Goal: Transaction & Acquisition: Purchase product/service

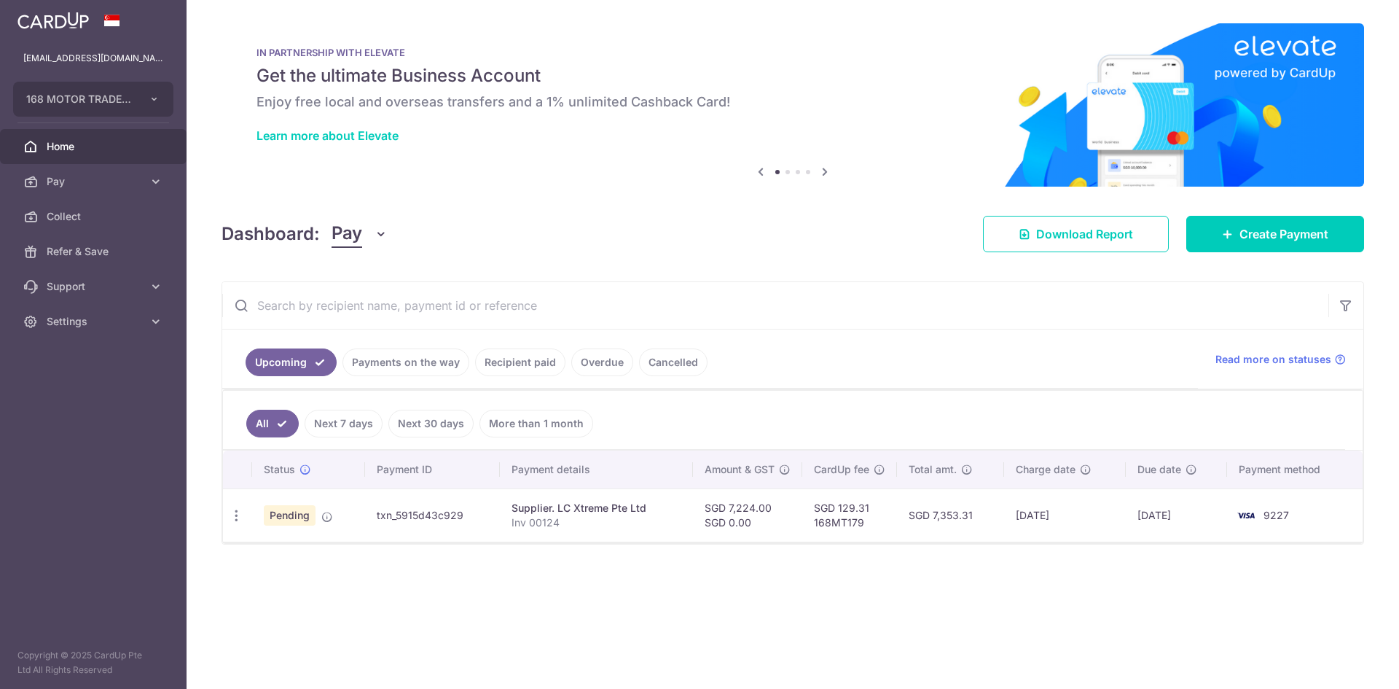
click at [1265, 232] on span "Create Payment" at bounding box center [1283, 233] width 89 height 17
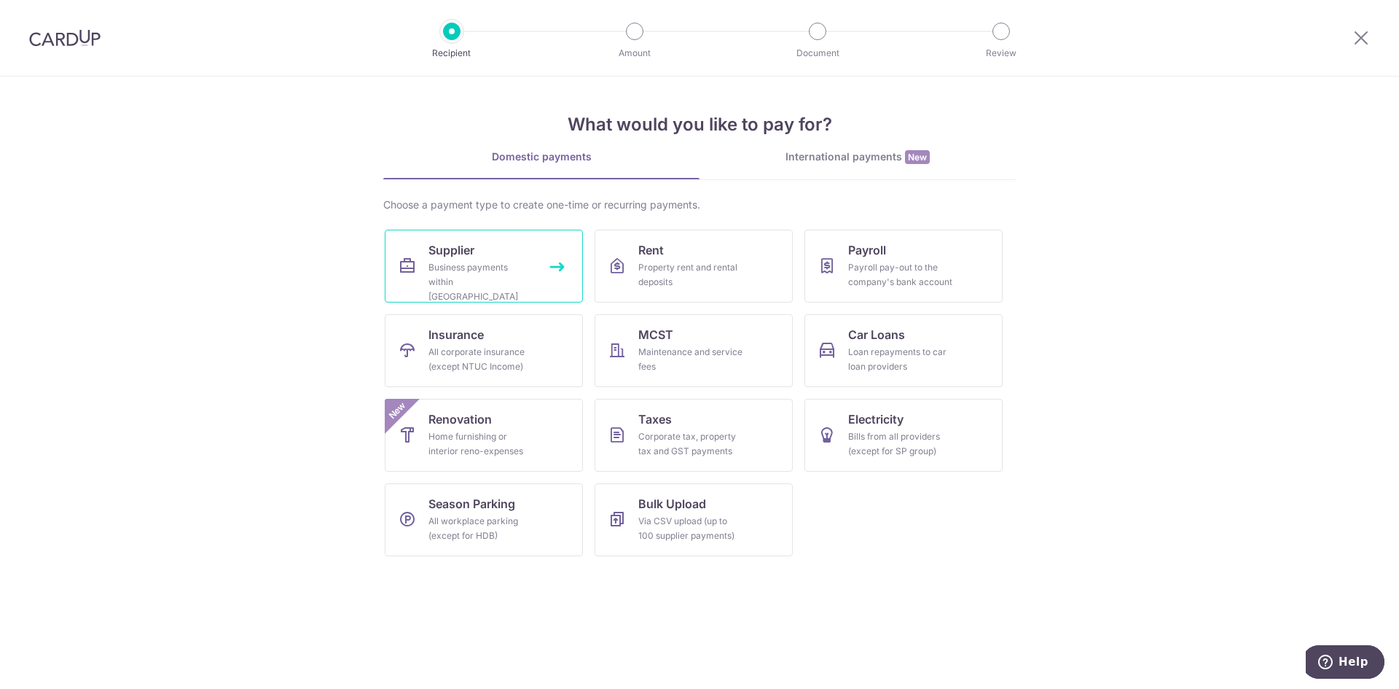
click at [465, 279] on div "Business payments within Singapore" at bounding box center [480, 282] width 105 height 44
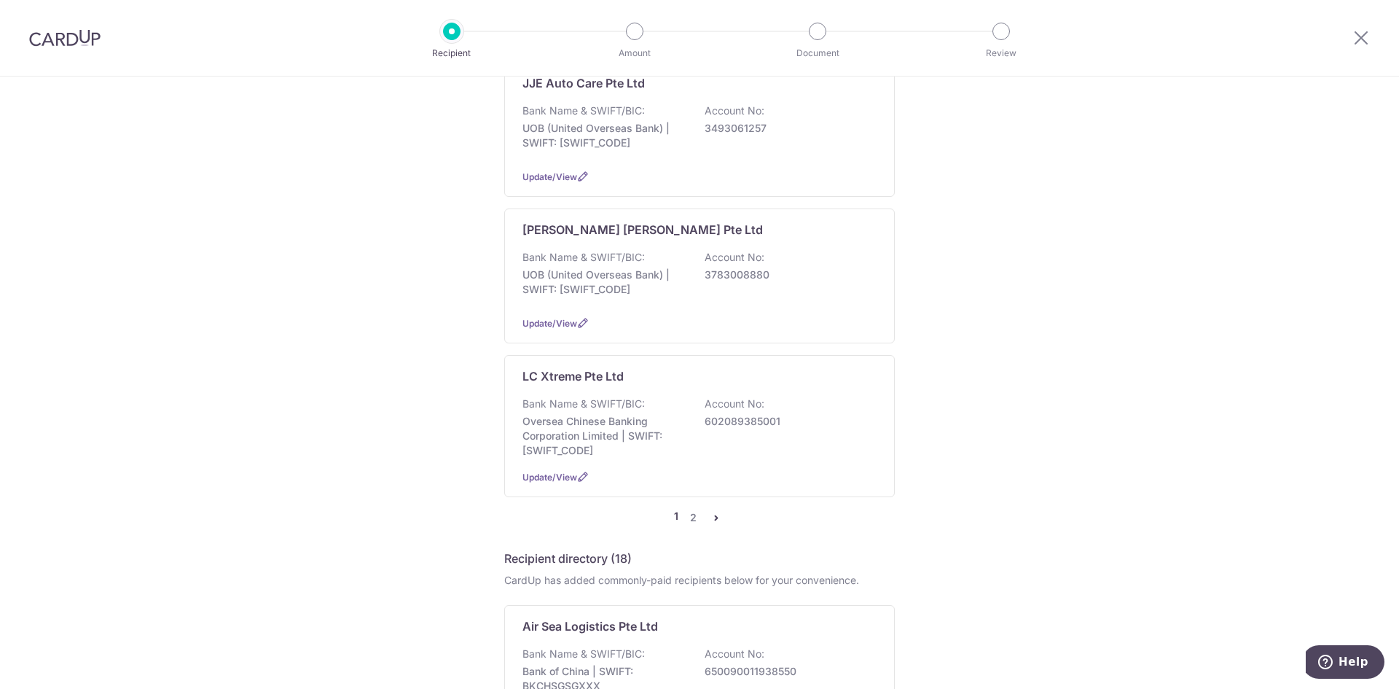
scroll to position [1312, 0]
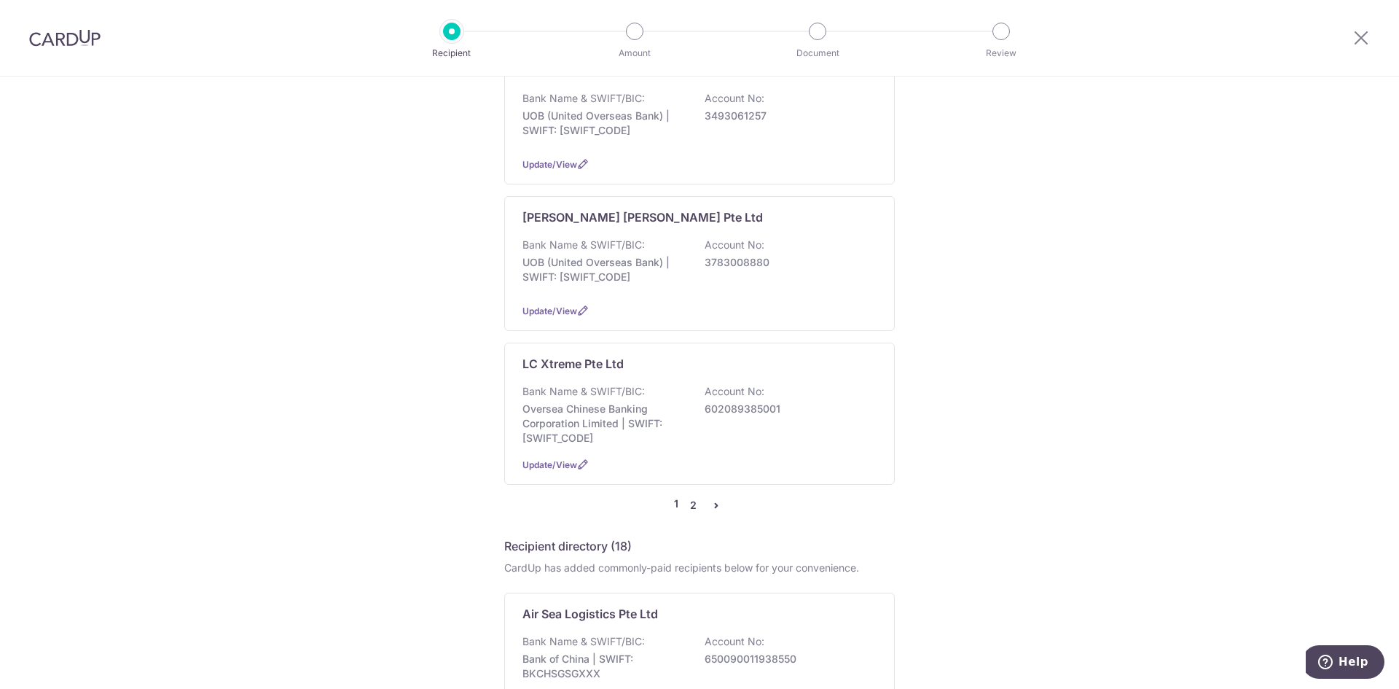
click at [689, 496] on link "2" at bounding box center [692, 504] width 17 height 17
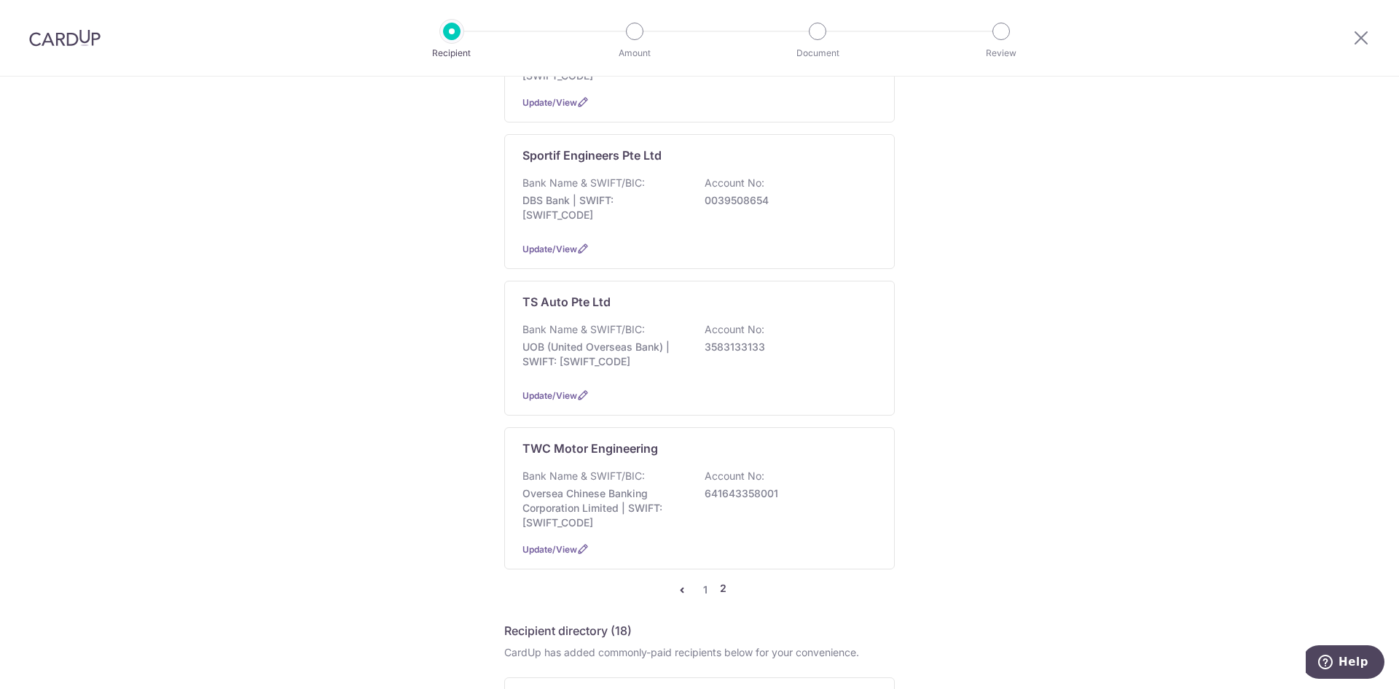
scroll to position [656, 0]
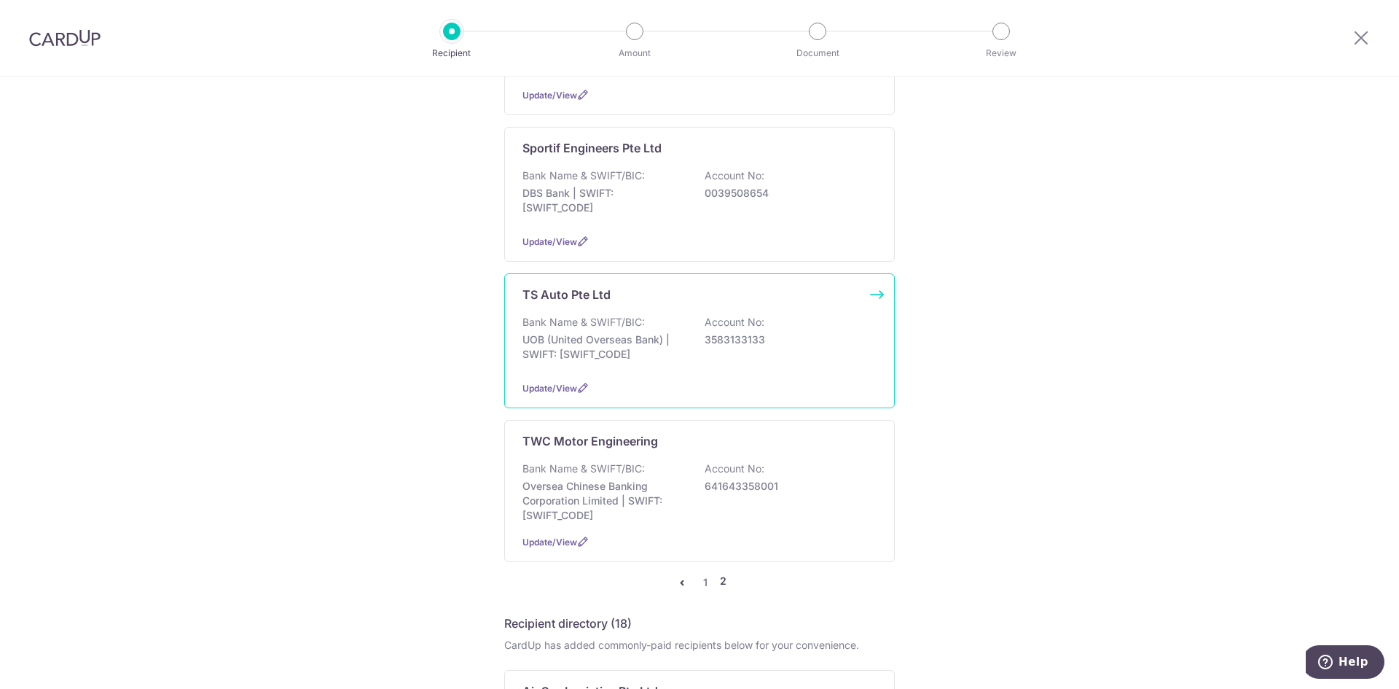
click at [703, 299] on div "TS Auto Pte Ltd Bank Name & SWIFT/BIC: UOB (United Overseas Bank) | SWIFT: UOVB…" at bounding box center [699, 340] width 391 height 135
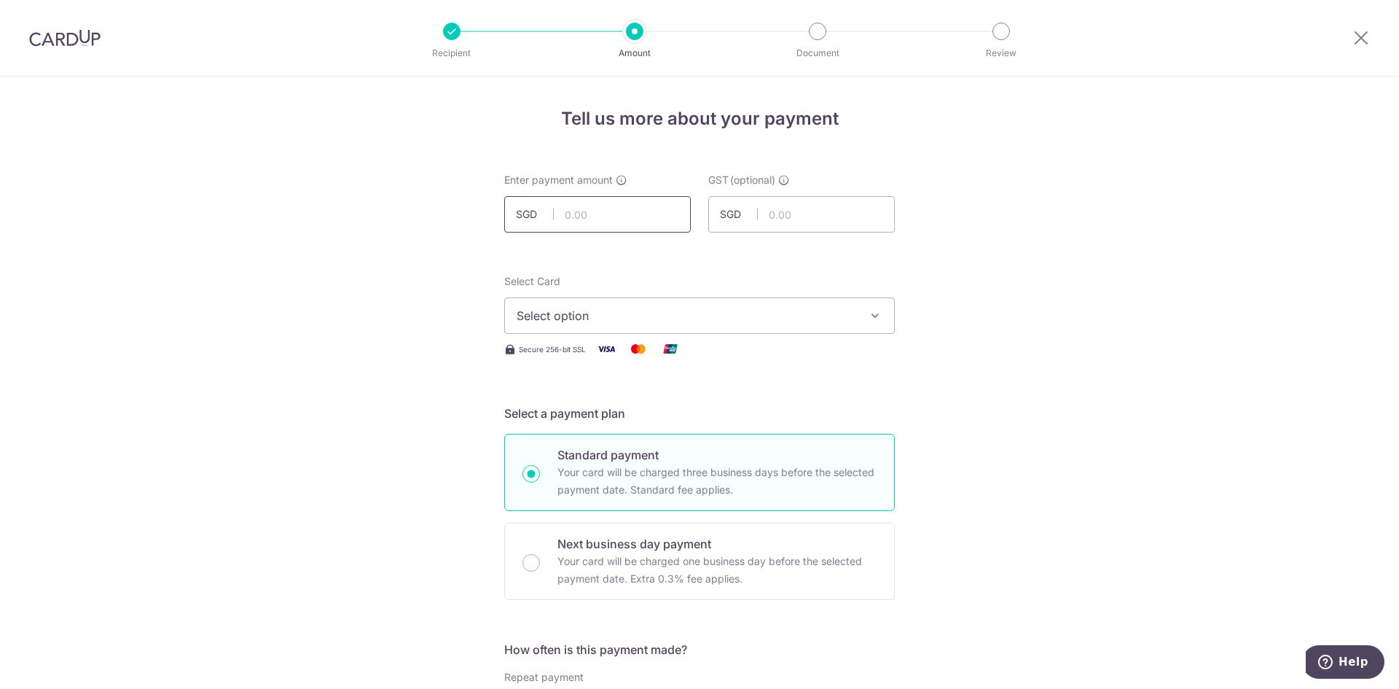
click at [627, 222] on input "text" at bounding box center [597, 214] width 187 height 36
type input "232.00"
click at [852, 316] on span "Select option" at bounding box center [687, 315] width 340 height 17
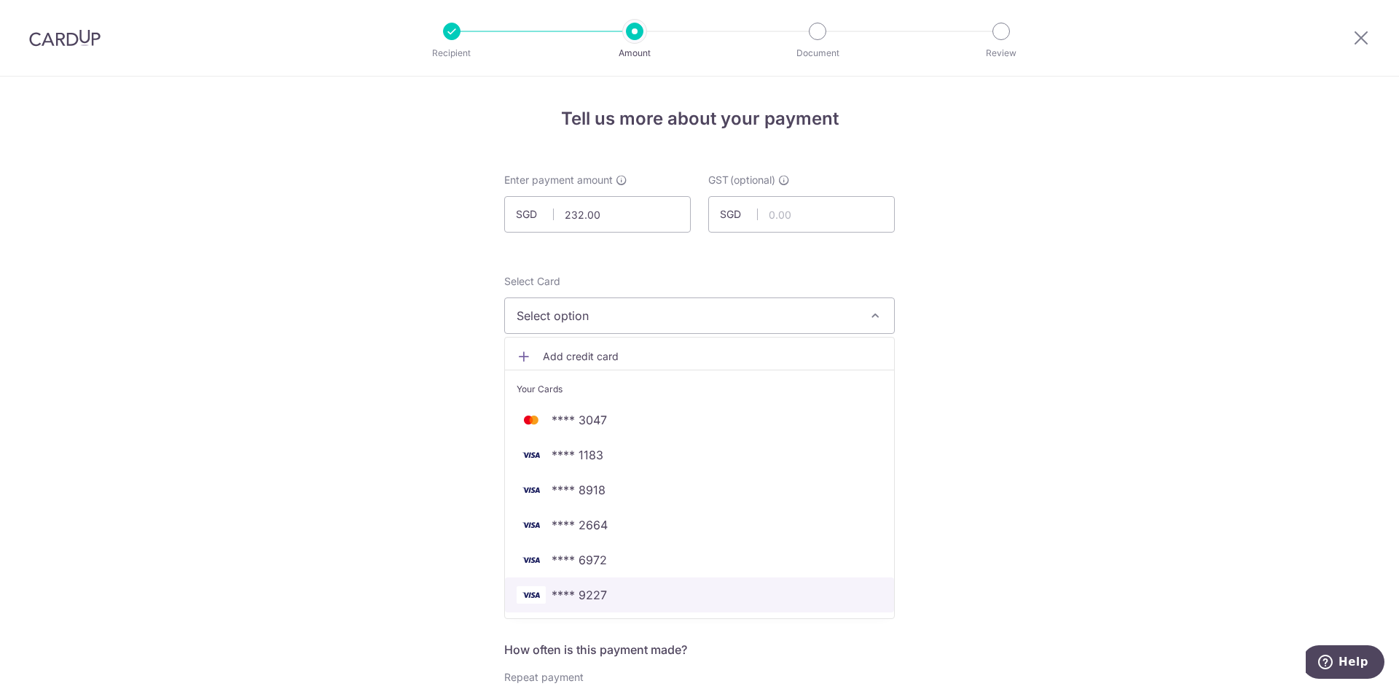
click at [629, 591] on span "**** 9227" at bounding box center [700, 594] width 366 height 17
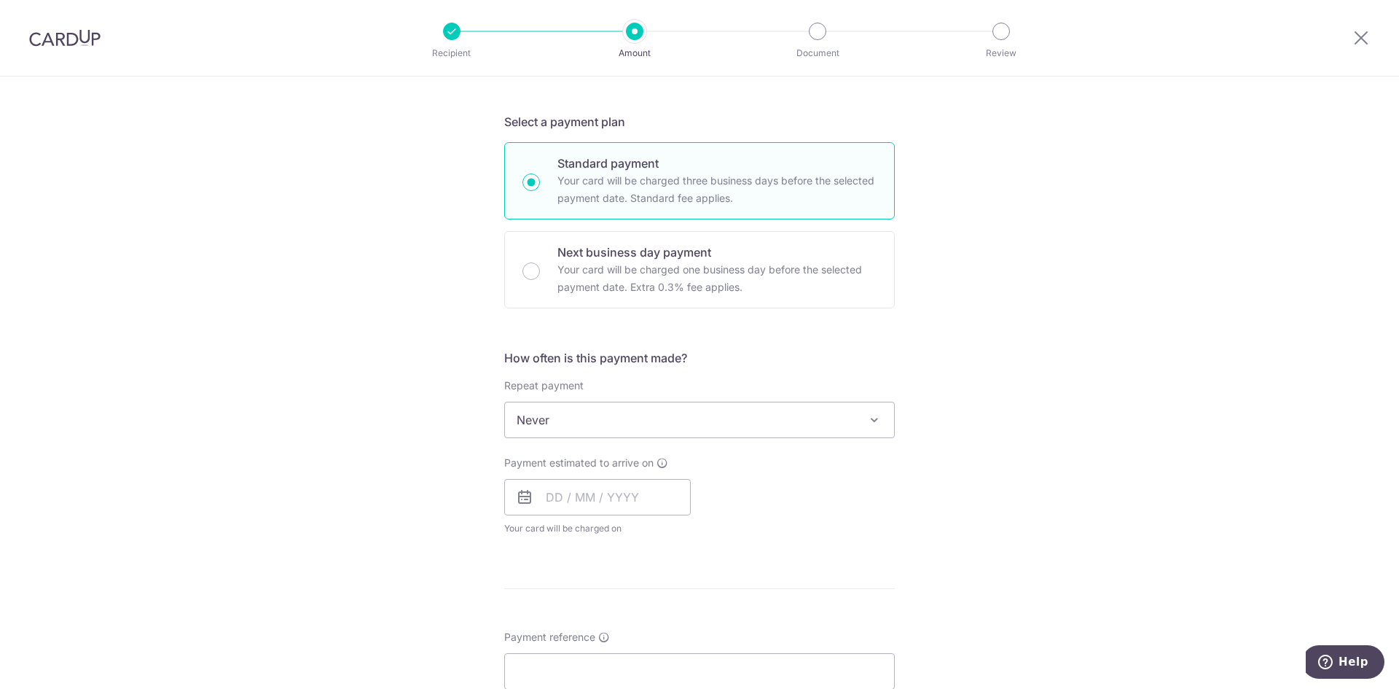
scroll to position [73, 0]
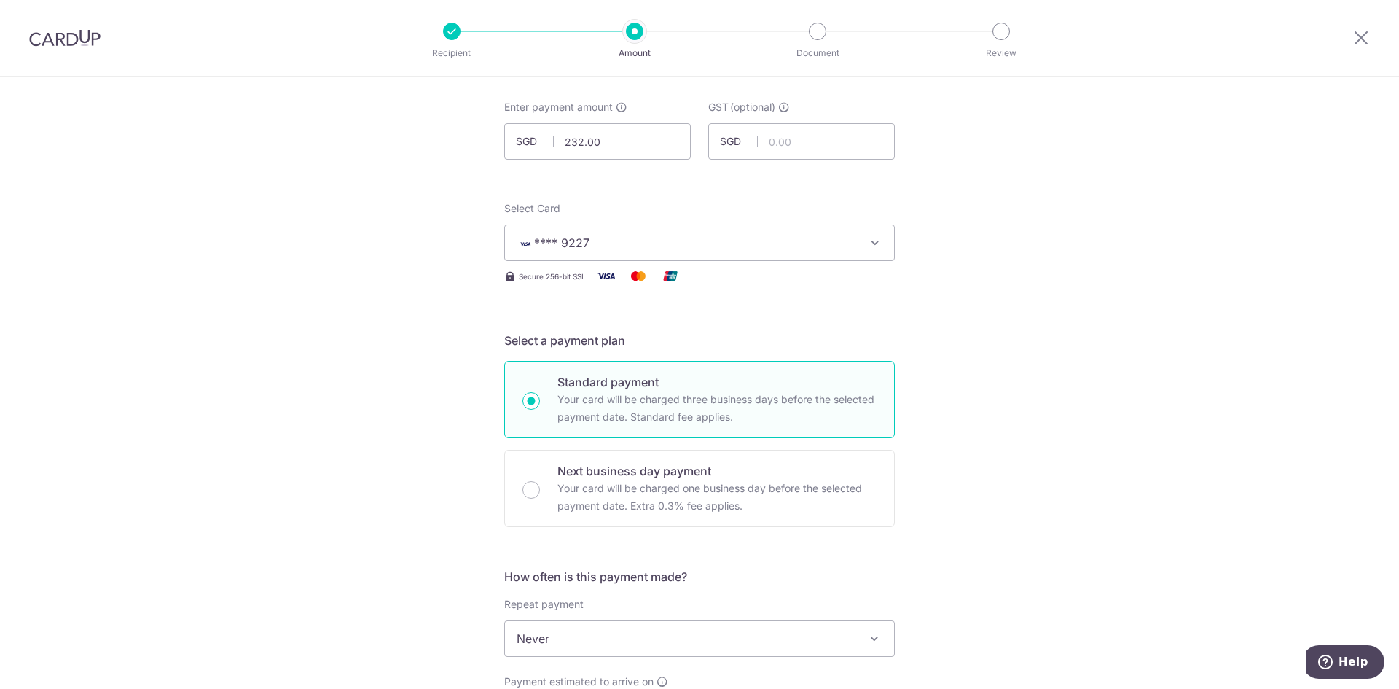
click at [541, 204] on span "Select Card" at bounding box center [532, 208] width 56 height 12
click at [541, 224] on button "**** 9227" at bounding box center [699, 242] width 391 height 36
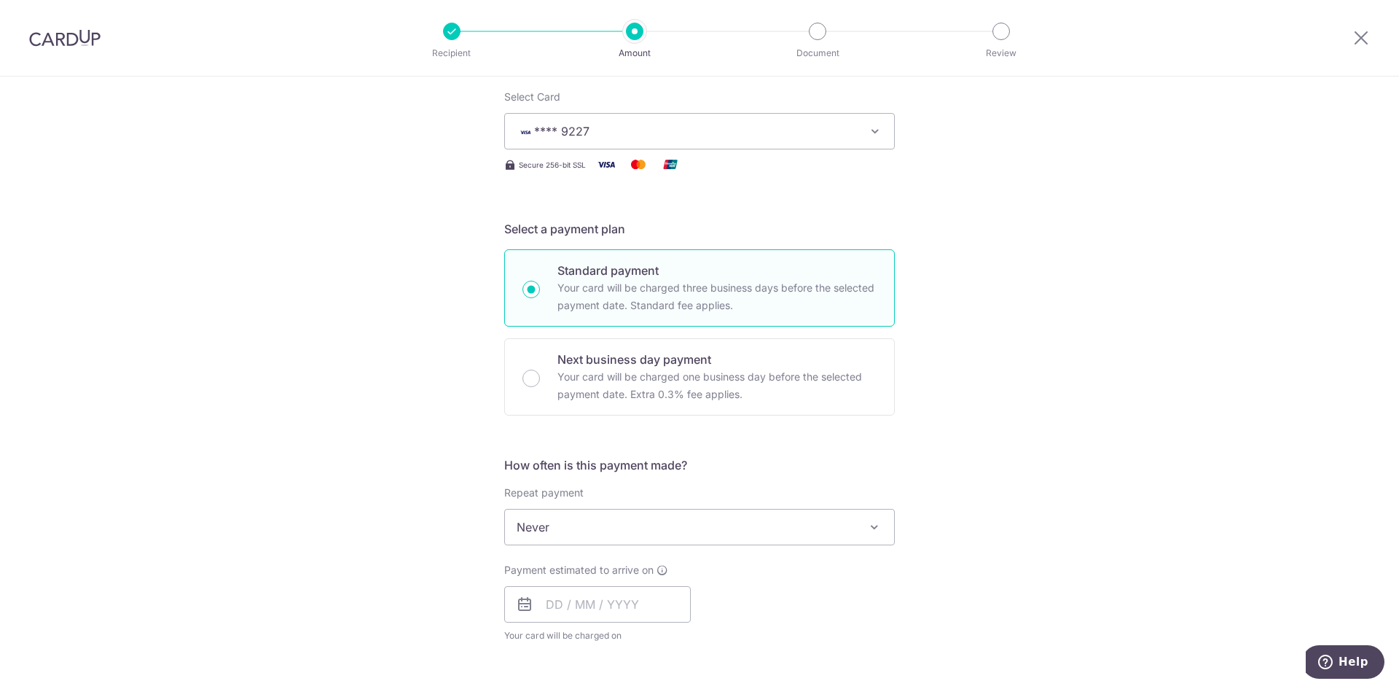
scroll to position [291, 0]
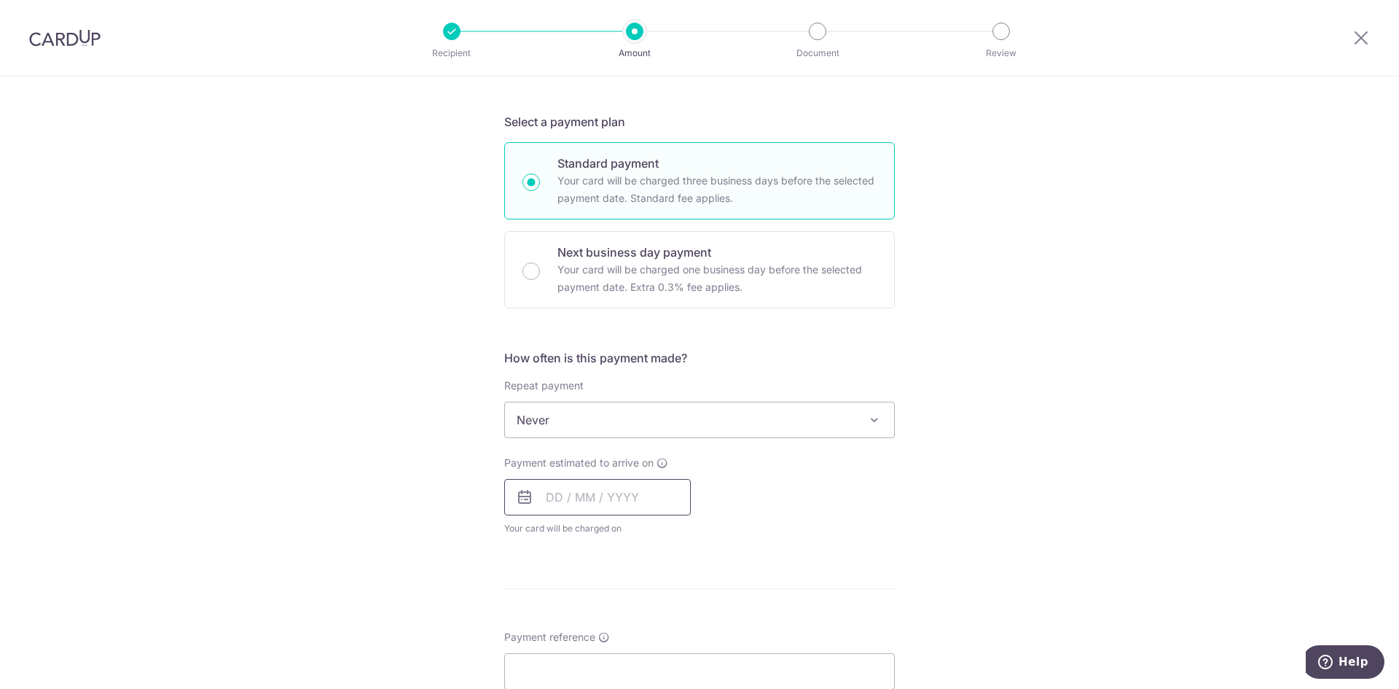
click at [624, 495] on input "text" at bounding box center [597, 497] width 187 height 36
click at [560, 658] on link "15" at bounding box center [563, 658] width 23 height 23
type input "15/09/2025"
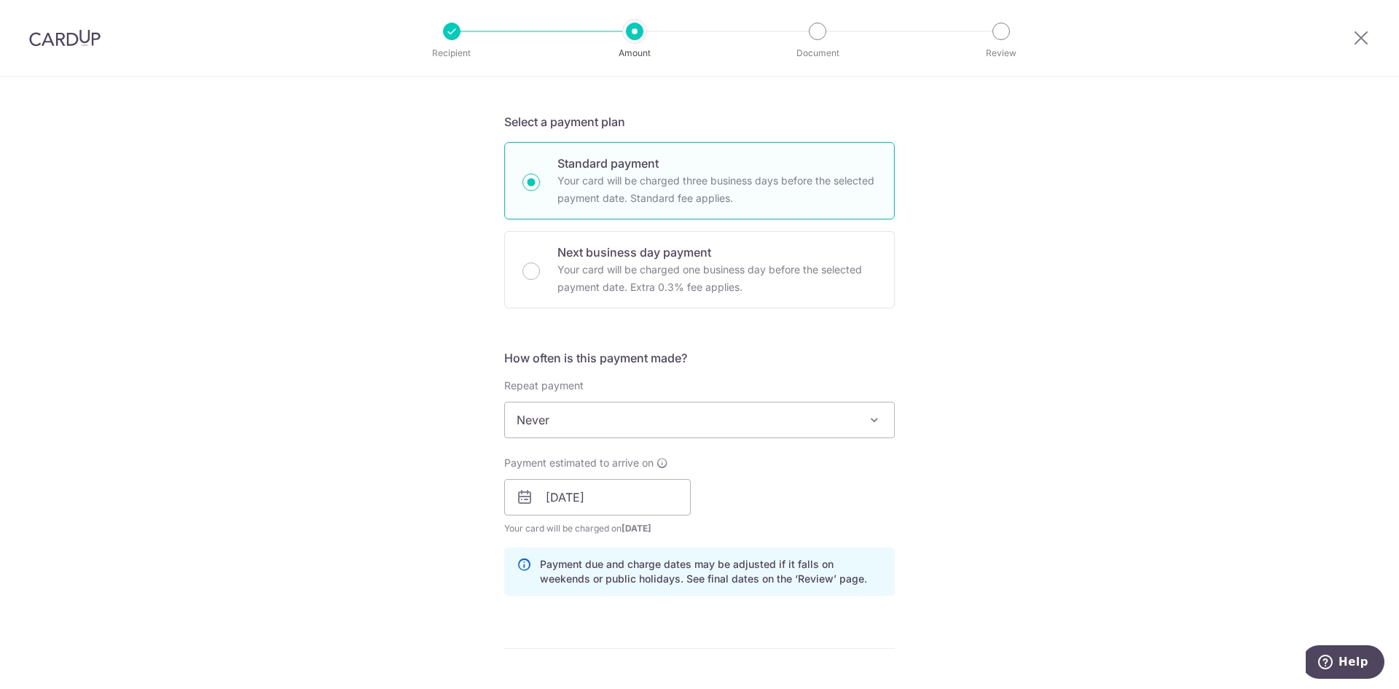
click at [871, 496] on div "Payment estimated to arrive on 15/09/2025 Prev Next Sep Oct Nov Dec 2025 2026 2…" at bounding box center [699, 495] width 408 height 80
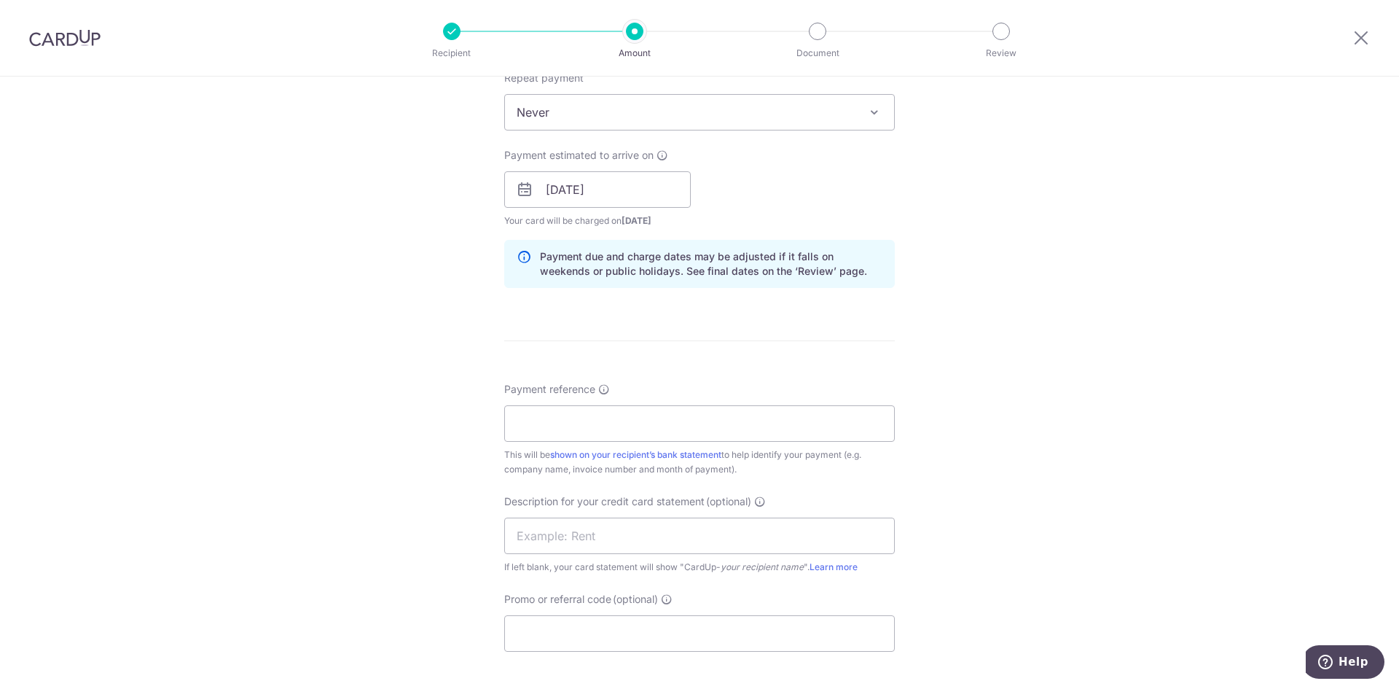
scroll to position [656, 0]
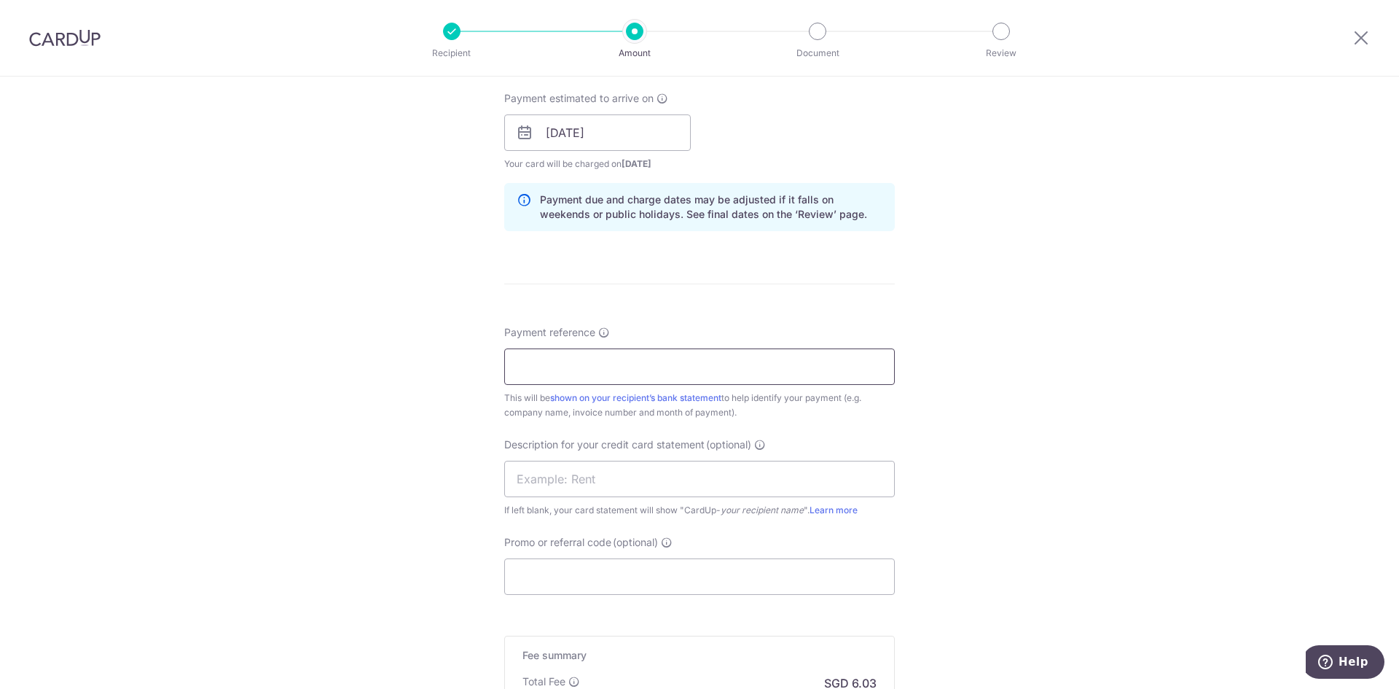
click at [659, 368] on input "Payment reference" at bounding box center [699, 366] width 391 height 36
click at [522, 363] on input "In5970" at bounding box center [699, 366] width 391 height 36
type input "Inv 5970"
click at [625, 485] on input "text" at bounding box center [699, 479] width 391 height 36
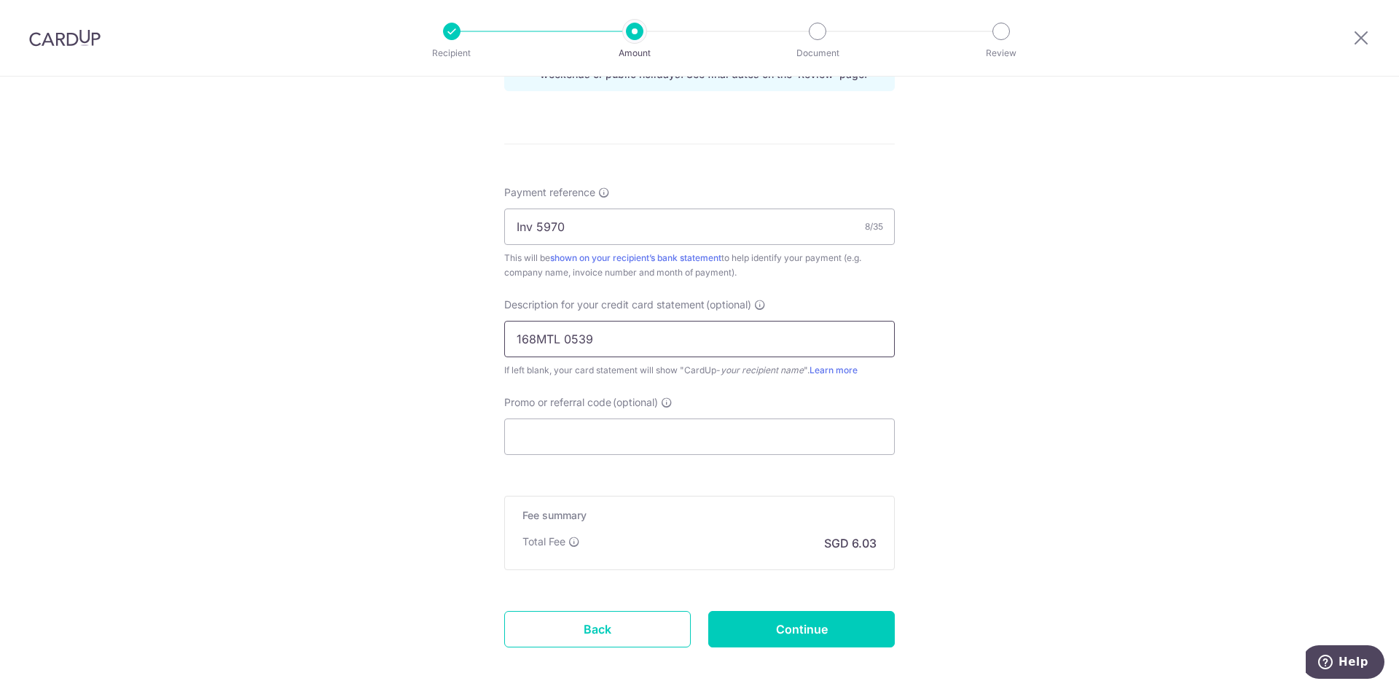
scroll to position [802, 0]
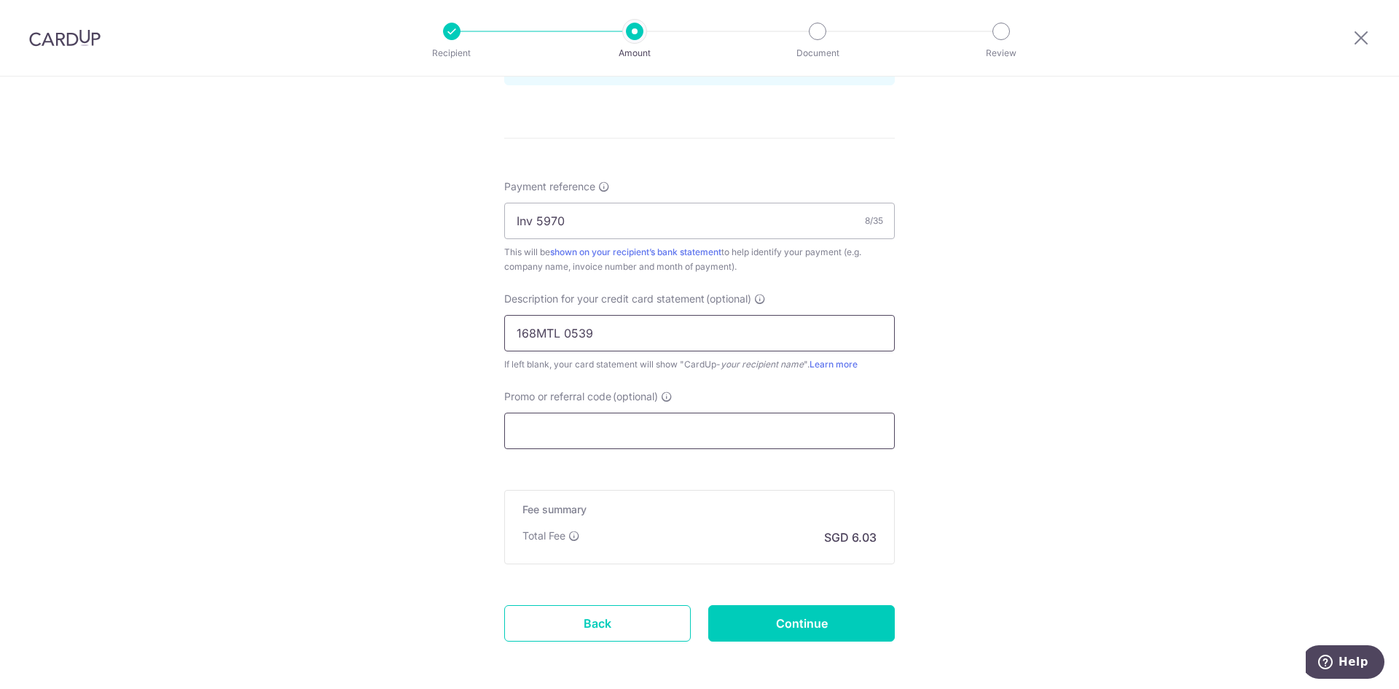
type input "168MTL 0539"
click at [662, 418] on input "Promo or referral code (optional)" at bounding box center [699, 430] width 391 height 36
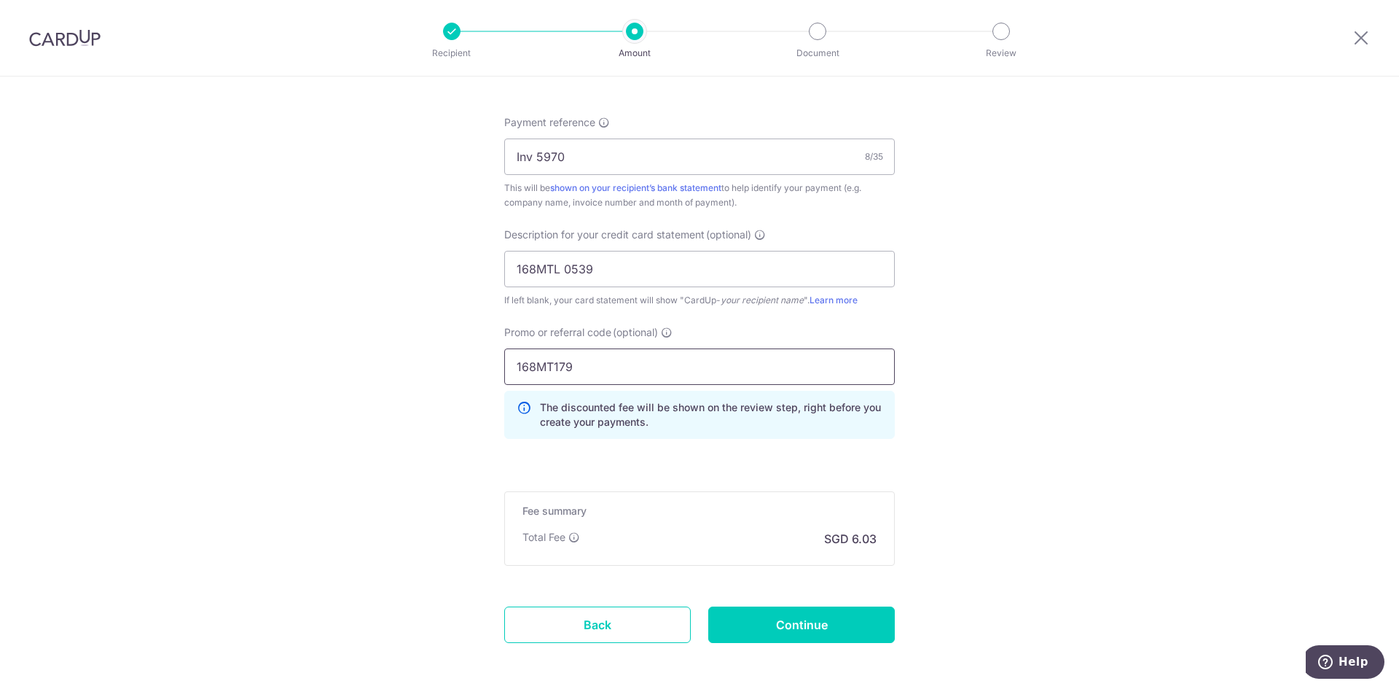
scroll to position [929, 0]
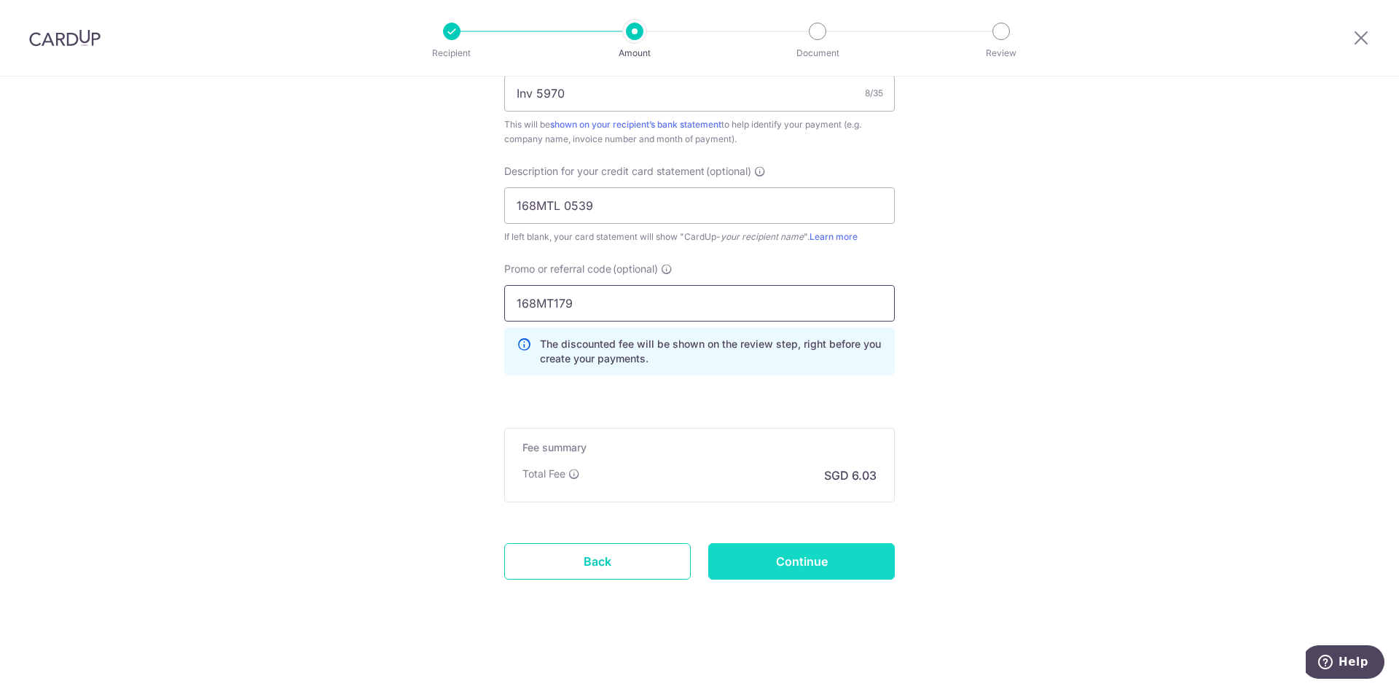
type input "168MT179"
click at [789, 554] on input "Continue" at bounding box center [801, 561] width 187 height 36
type input "Create Schedule"
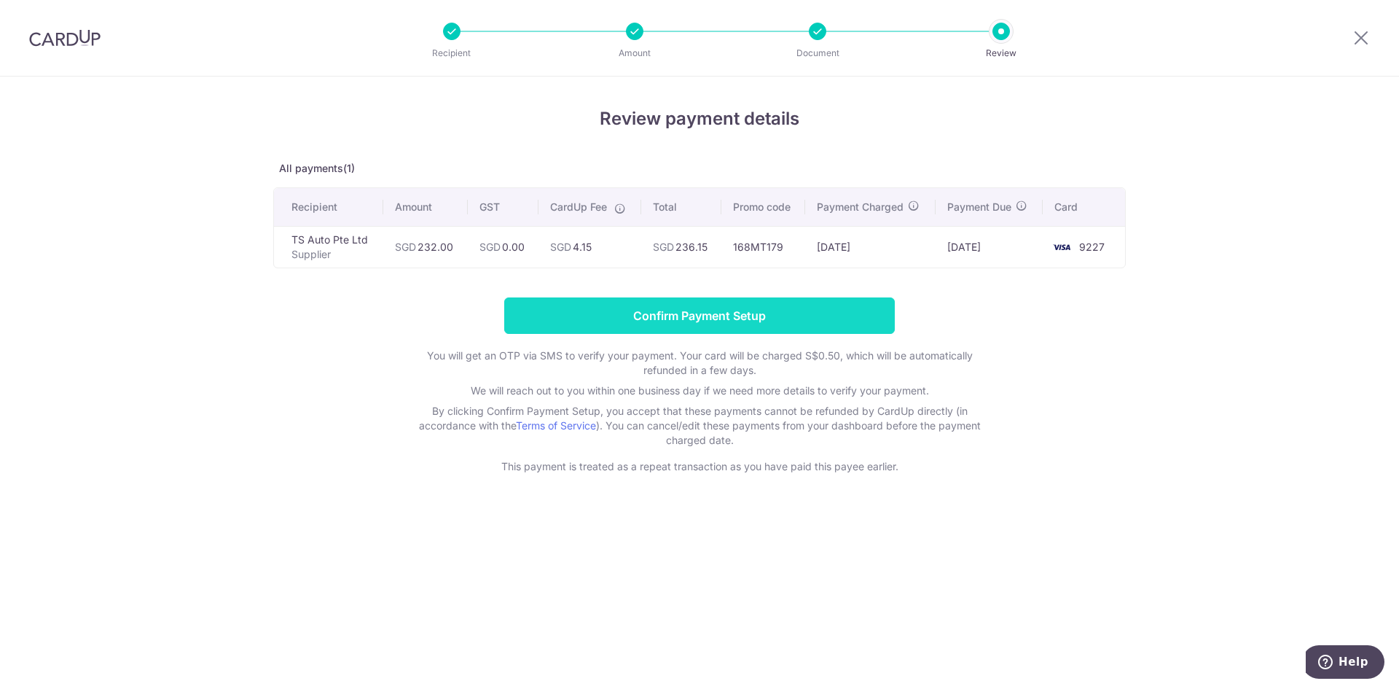
click at [723, 316] on input "Confirm Payment Setup" at bounding box center [699, 315] width 391 height 36
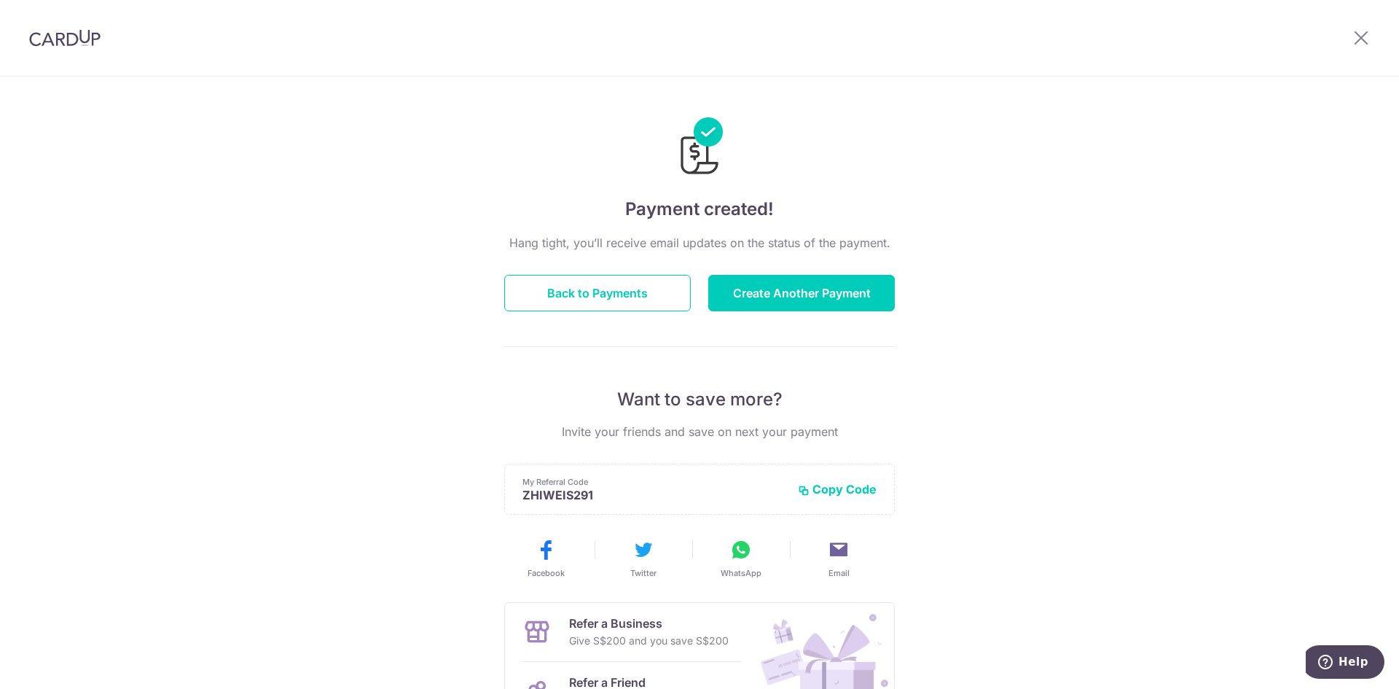
click at [82, 32] on img at bounding box center [64, 37] width 71 height 17
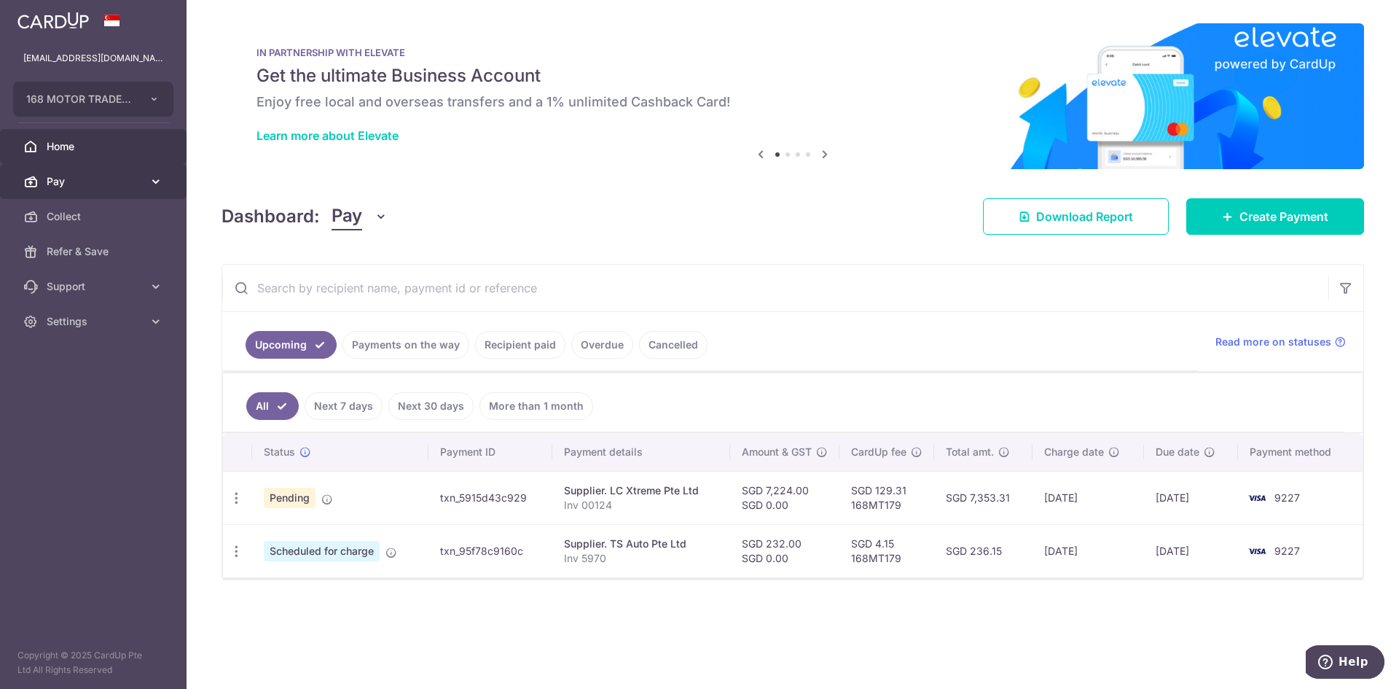
click at [83, 179] on span "Pay" at bounding box center [95, 181] width 96 height 15
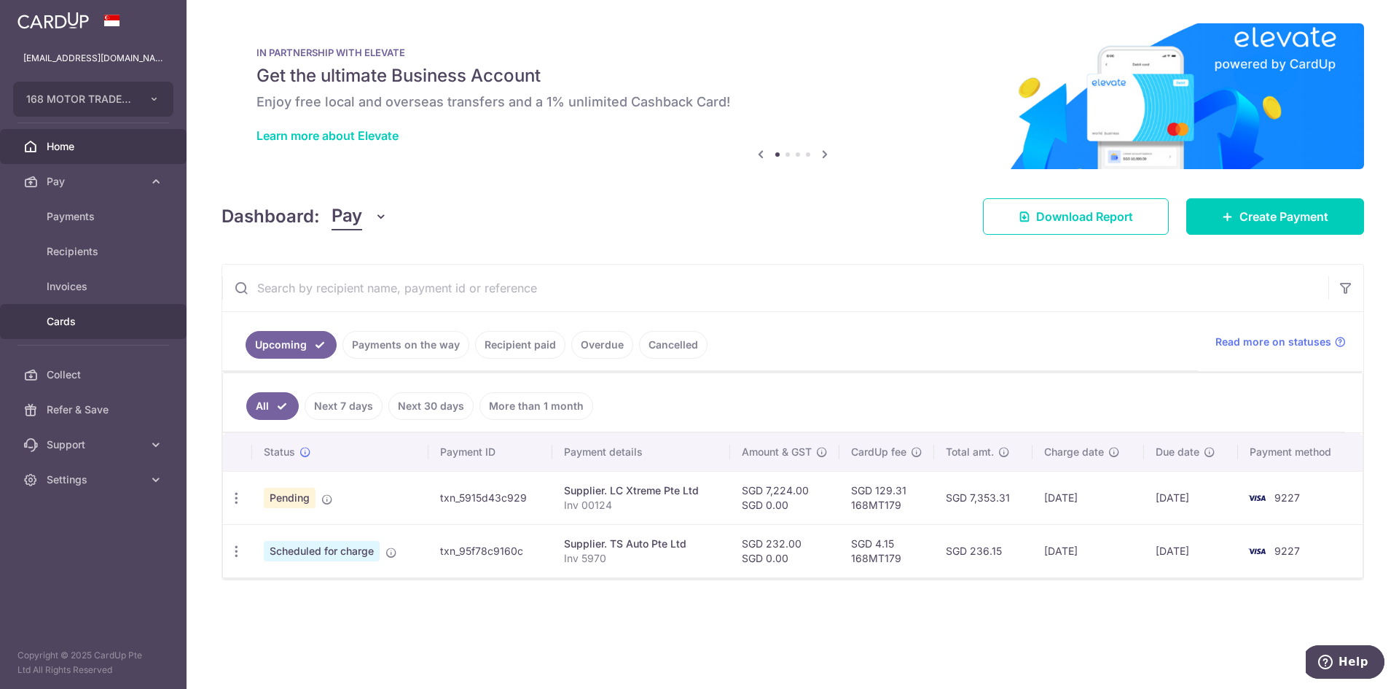
click at [69, 319] on span "Cards" at bounding box center [95, 321] width 96 height 15
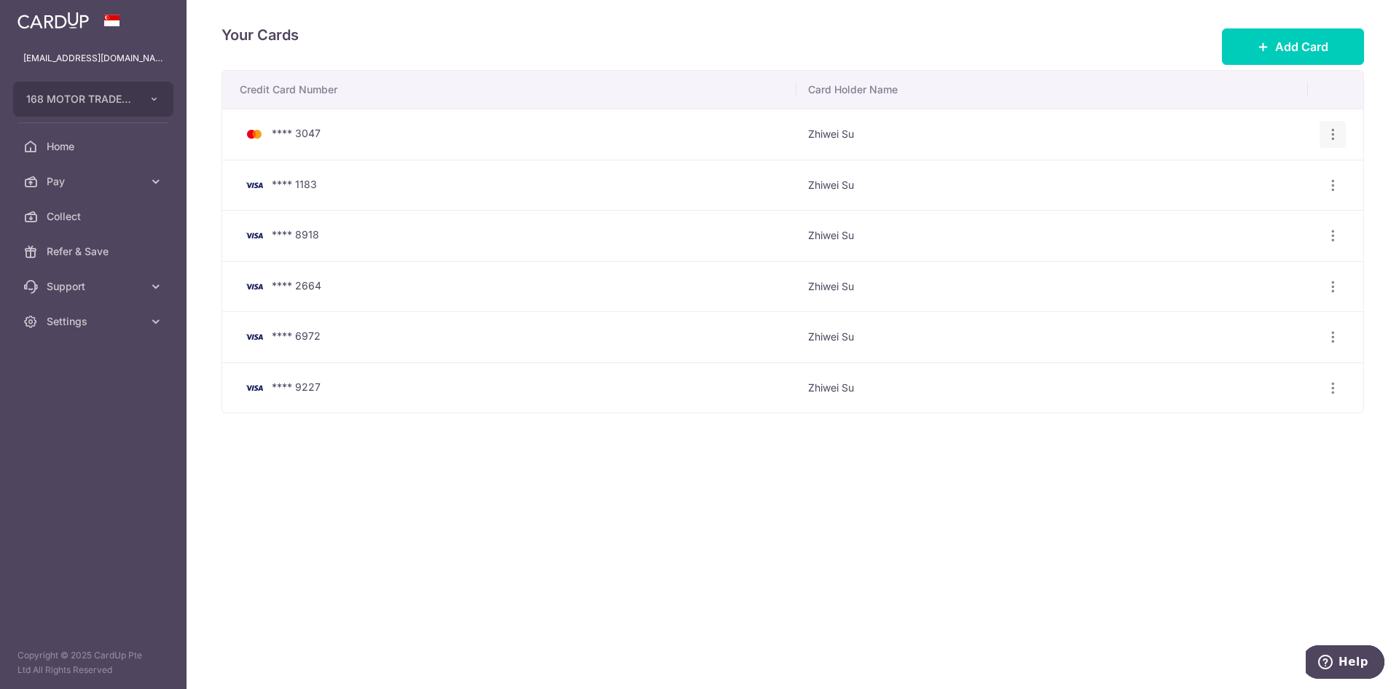
click at [1337, 131] on icon "button" at bounding box center [1332, 134] width 15 height 15
click at [1282, 216] on span "Delete" at bounding box center [1283, 209] width 99 height 17
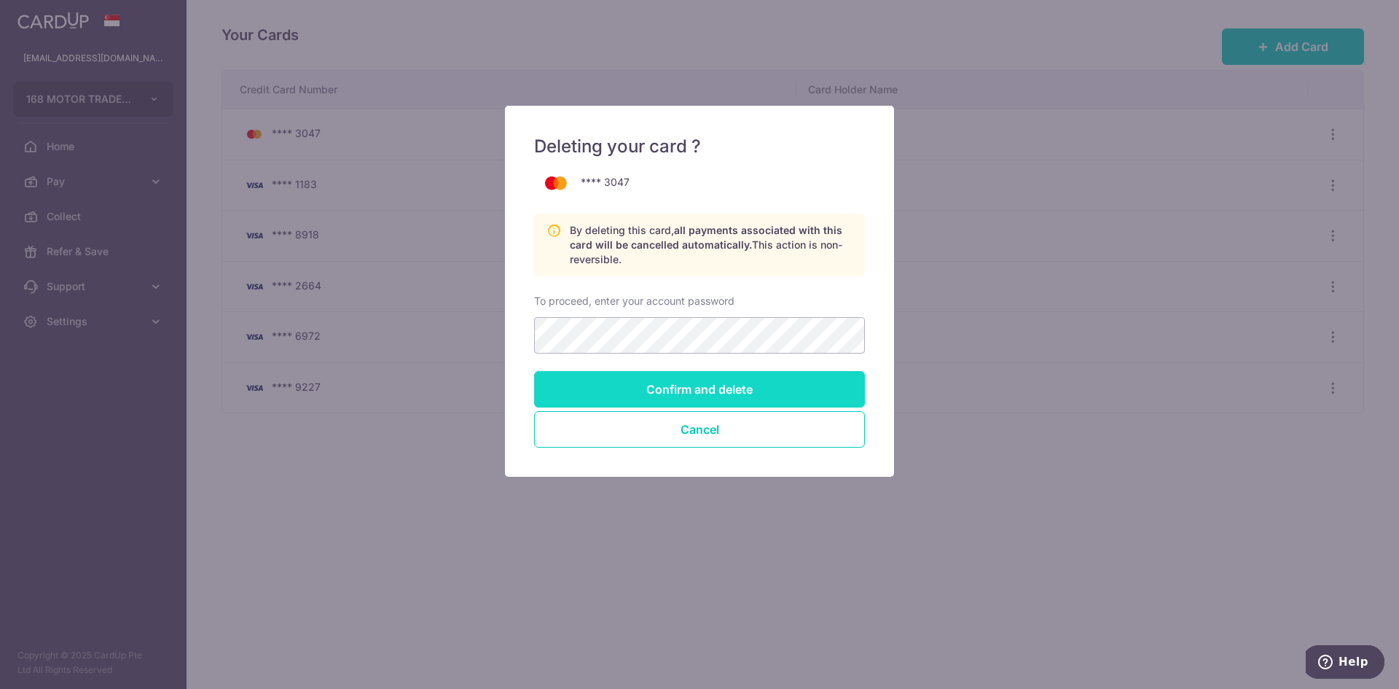
click at [735, 391] on input "Confirm and delete" at bounding box center [699, 389] width 331 height 36
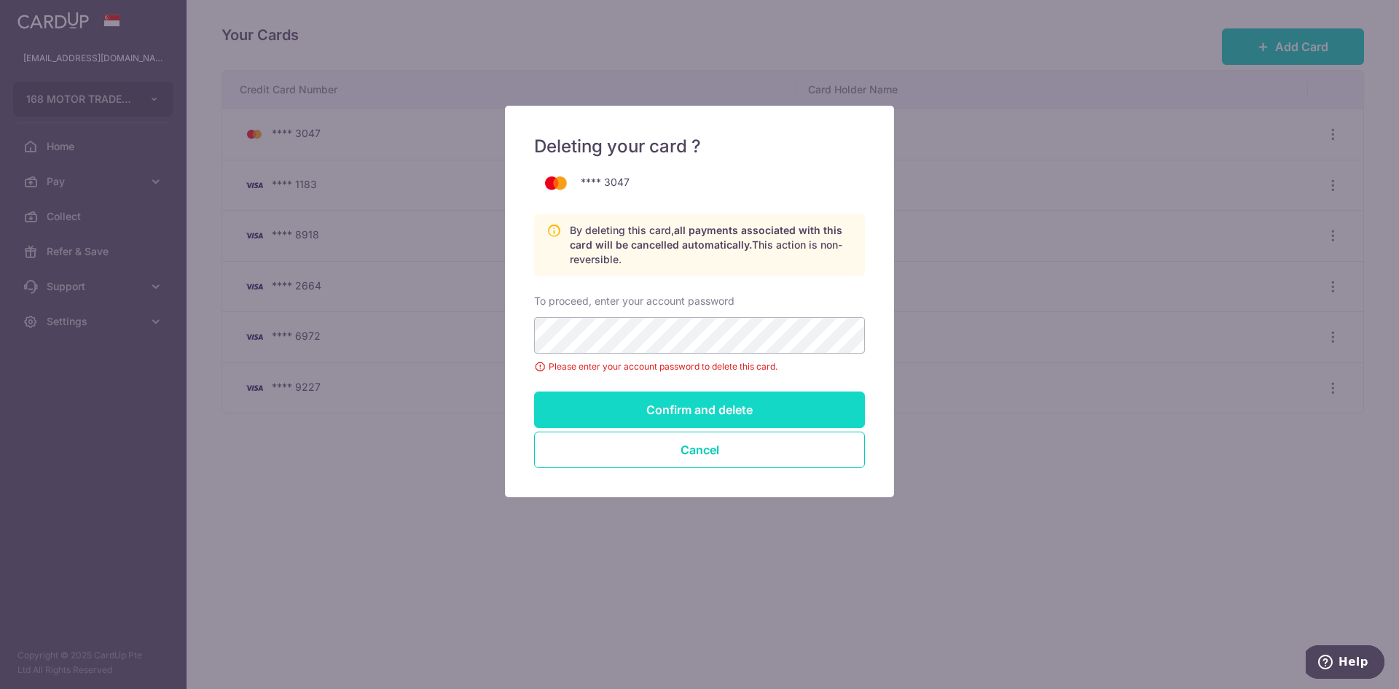
click at [696, 404] on input "Confirm and delete" at bounding box center [699, 409] width 331 height 36
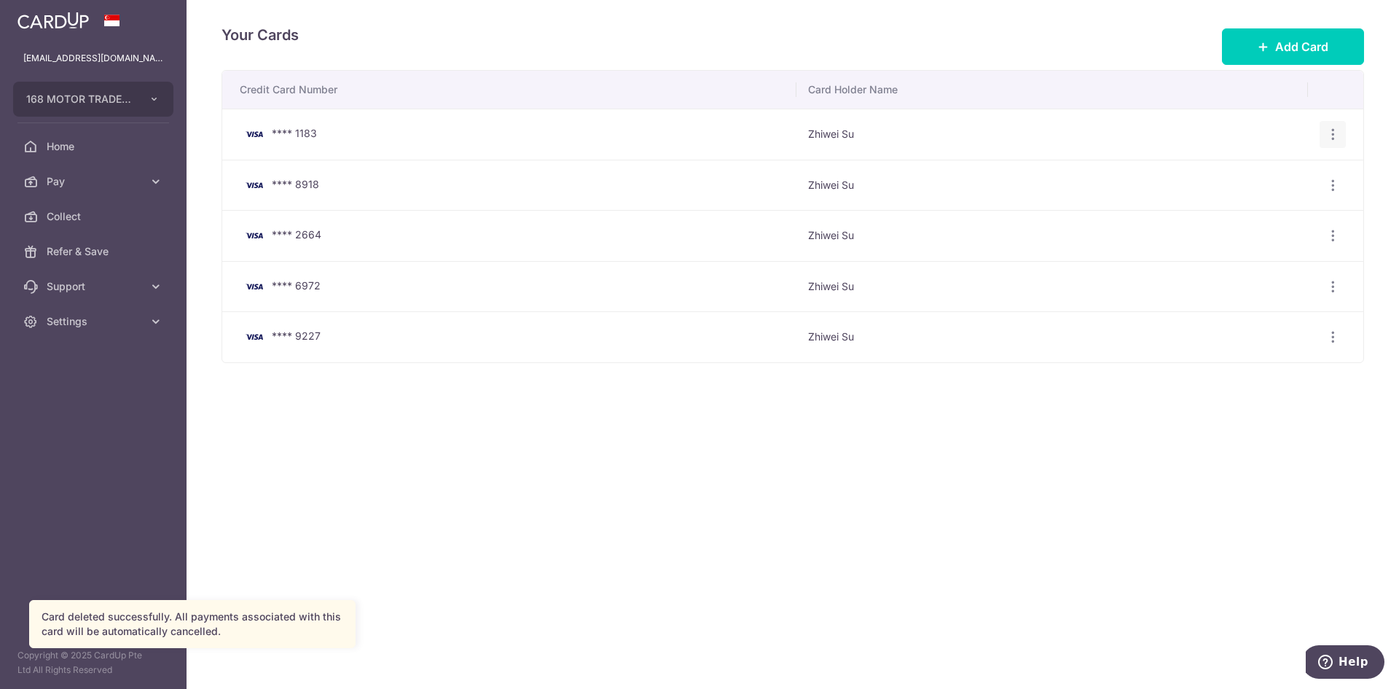
click at [1333, 132] on icon "button" at bounding box center [1332, 134] width 15 height 15
click at [1253, 214] on span "Delete" at bounding box center [1283, 209] width 99 height 17
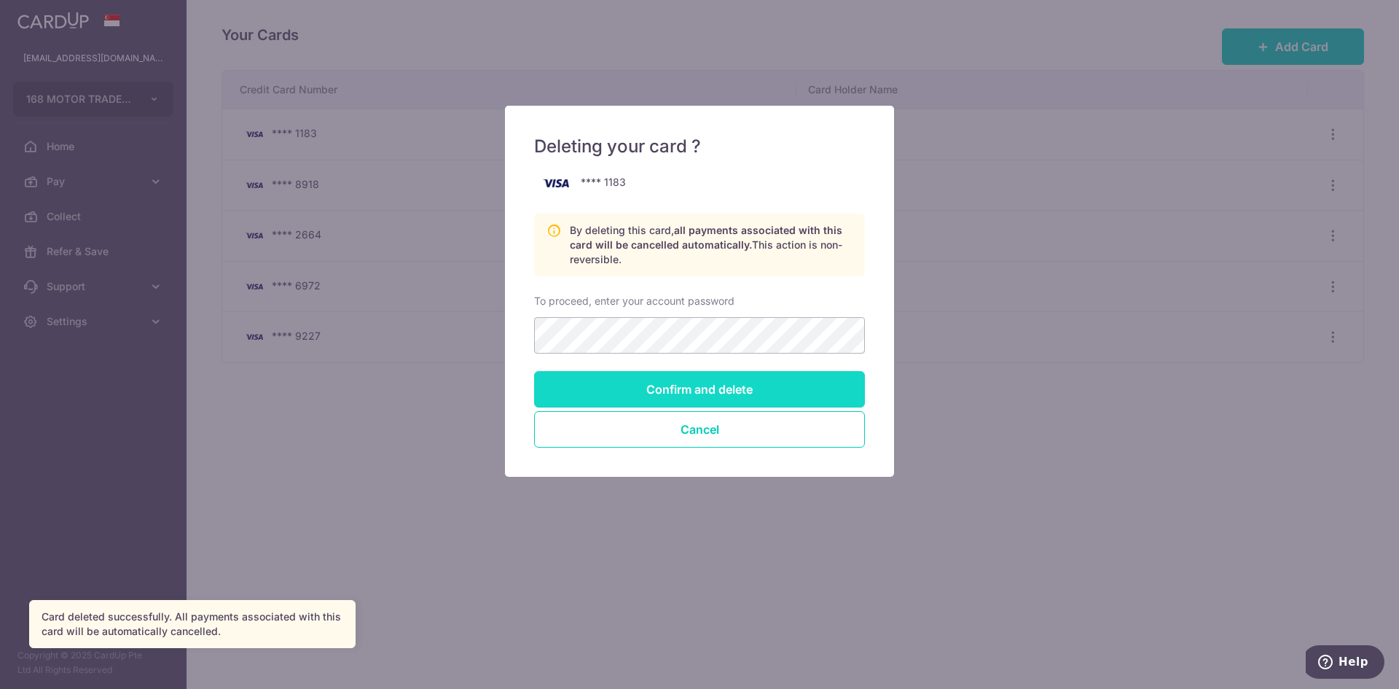
click at [685, 386] on input "Confirm and delete" at bounding box center [699, 389] width 331 height 36
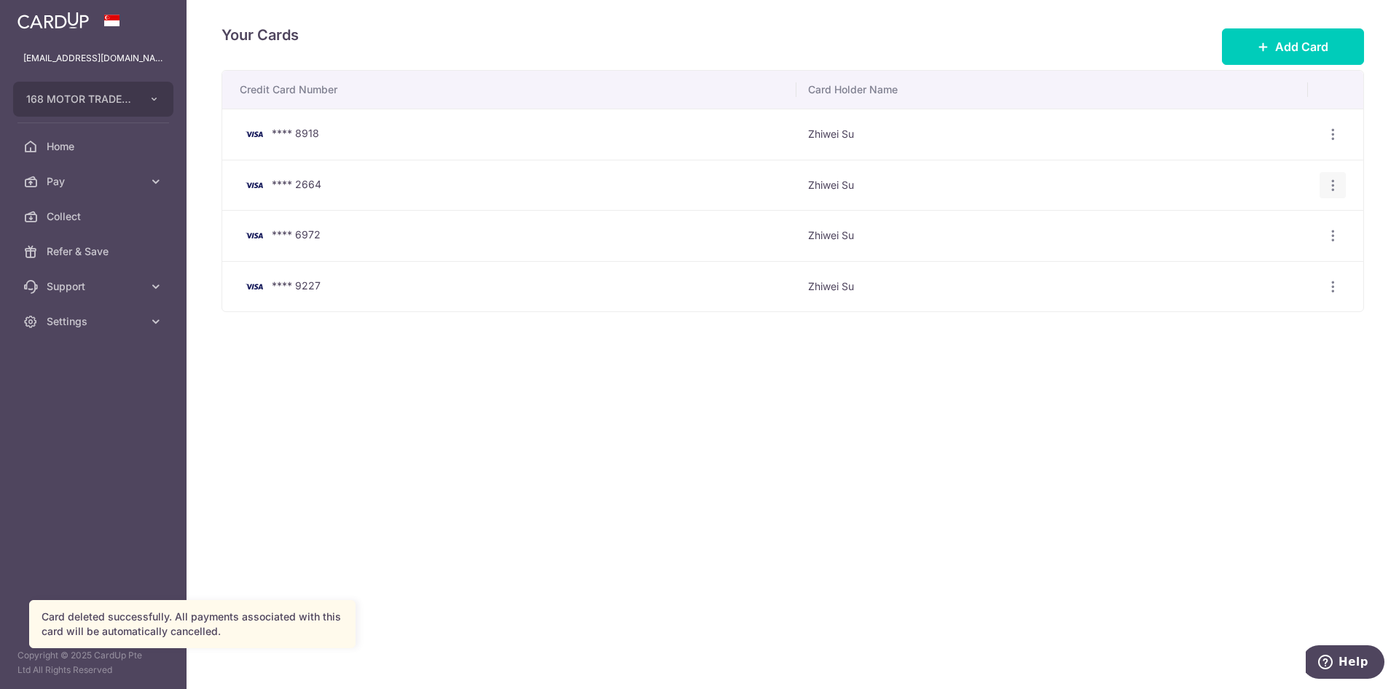
click at [1331, 181] on icon "button" at bounding box center [1332, 185] width 15 height 15
click at [1245, 262] on span "Delete" at bounding box center [1283, 259] width 99 height 17
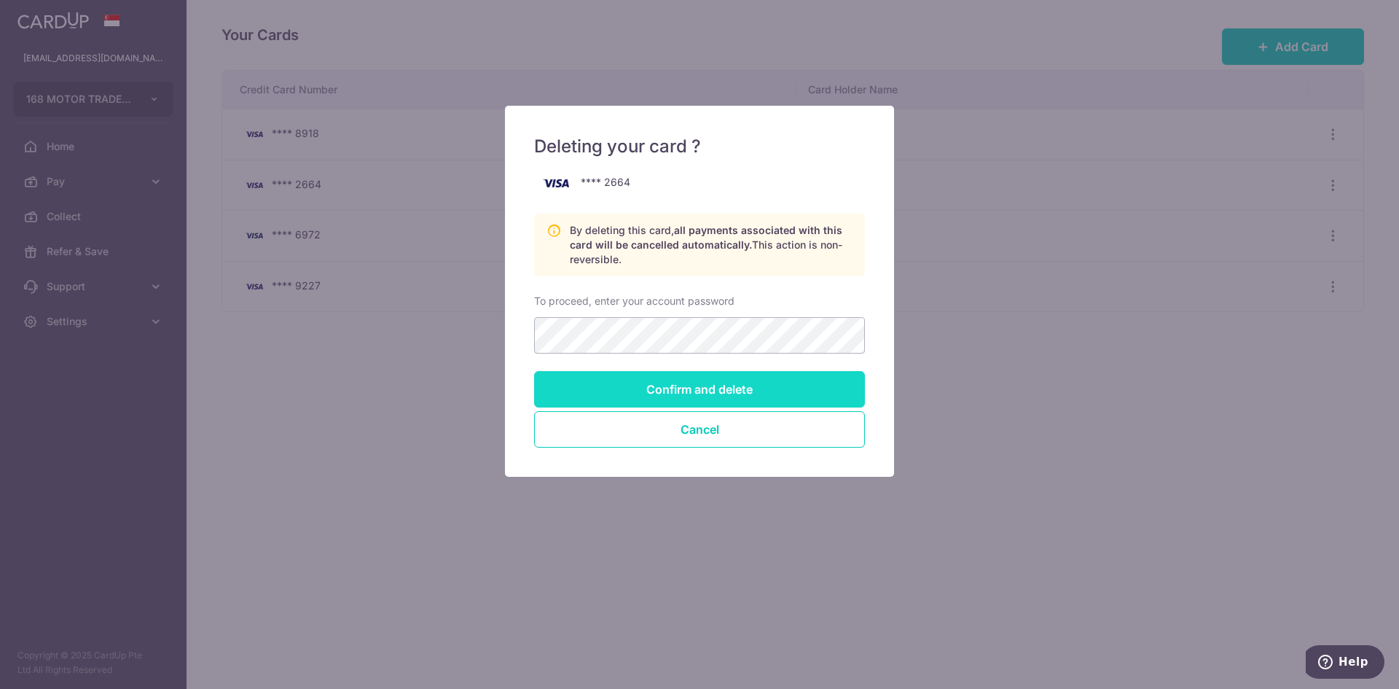
click at [788, 387] on input "Confirm and delete" at bounding box center [699, 389] width 331 height 36
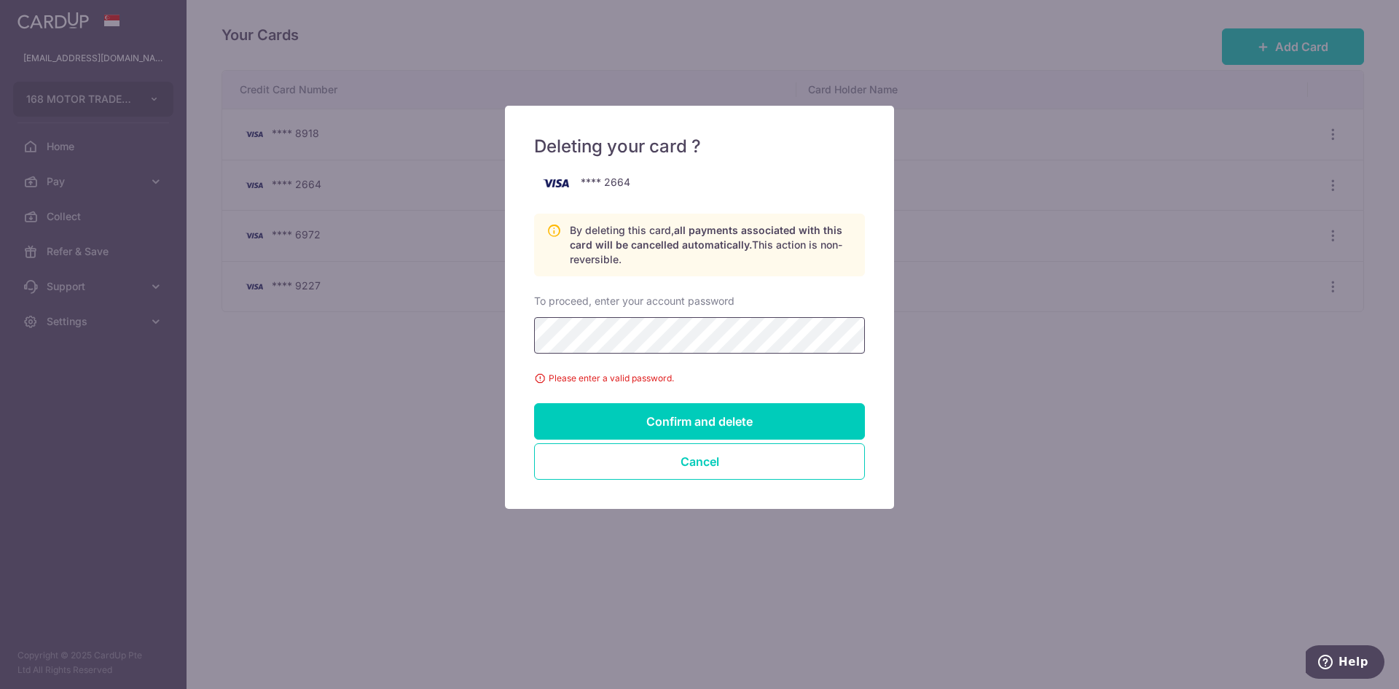
click at [372, 311] on div "Deleting your card ? **** 2664 By deleting this card, all payments associated w…" at bounding box center [699, 344] width 1399 height 689
click at [658, 408] on input "Confirm and delete" at bounding box center [699, 421] width 331 height 36
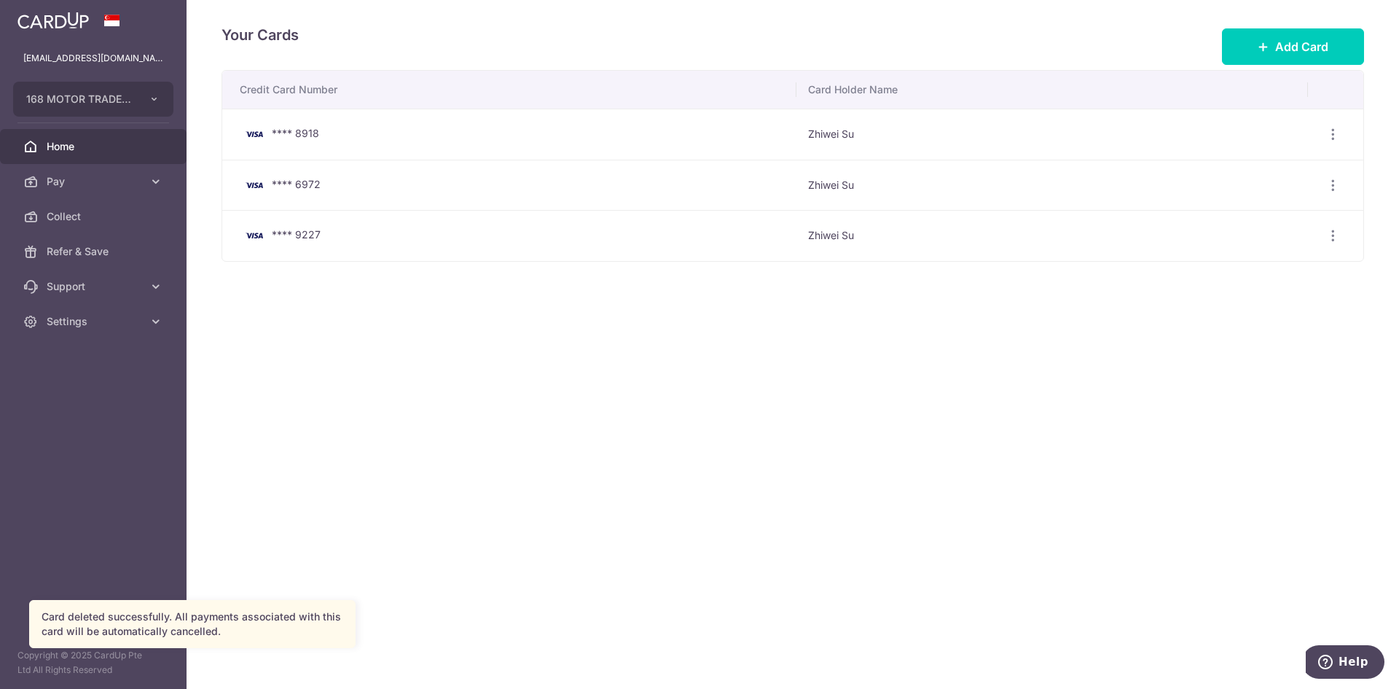
click at [81, 140] on span "Home" at bounding box center [95, 146] width 96 height 15
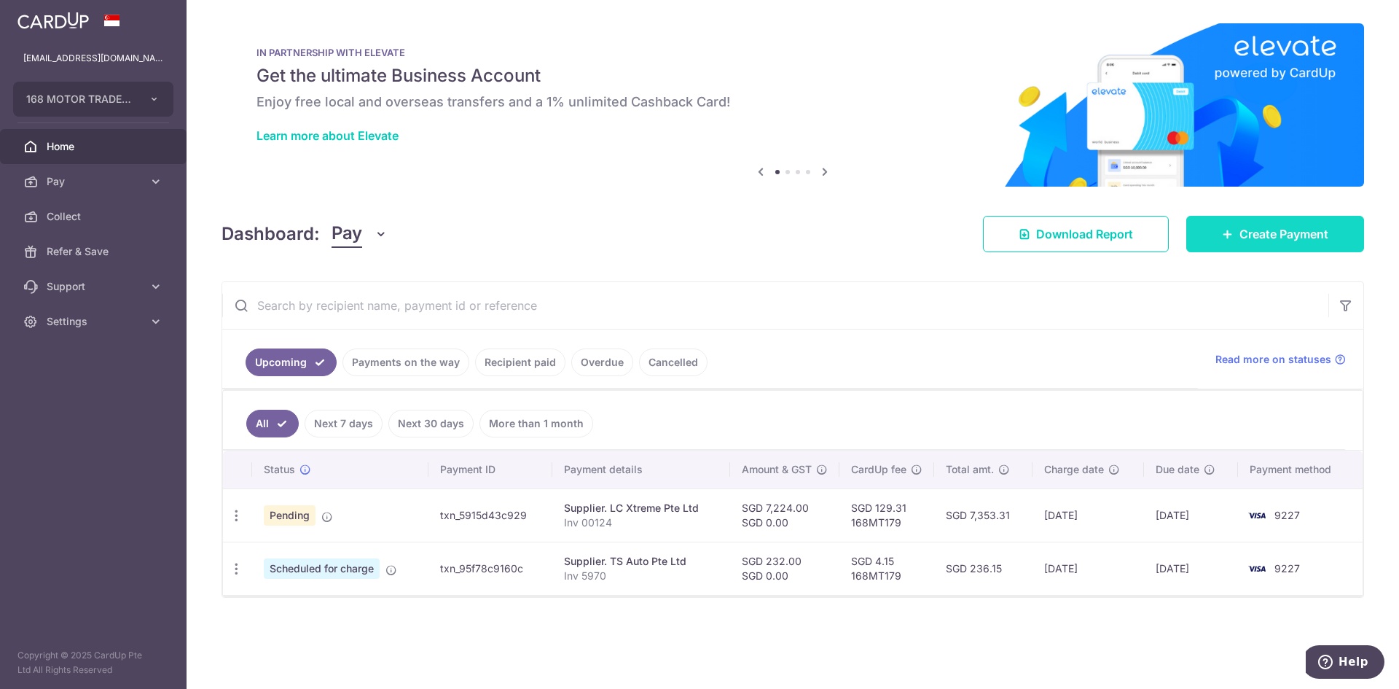
click at [1282, 232] on span "Create Payment" at bounding box center [1283, 233] width 89 height 17
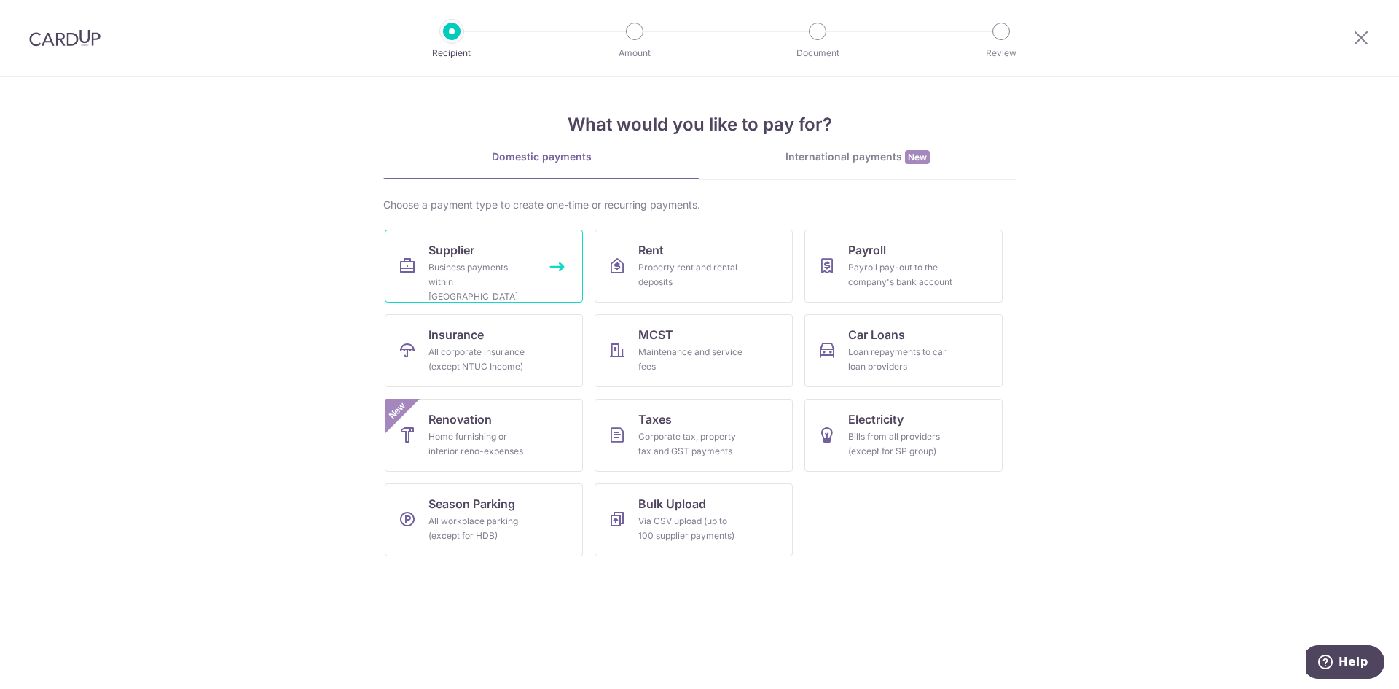
click at [513, 266] on div "Business payments within Singapore" at bounding box center [480, 282] width 105 height 44
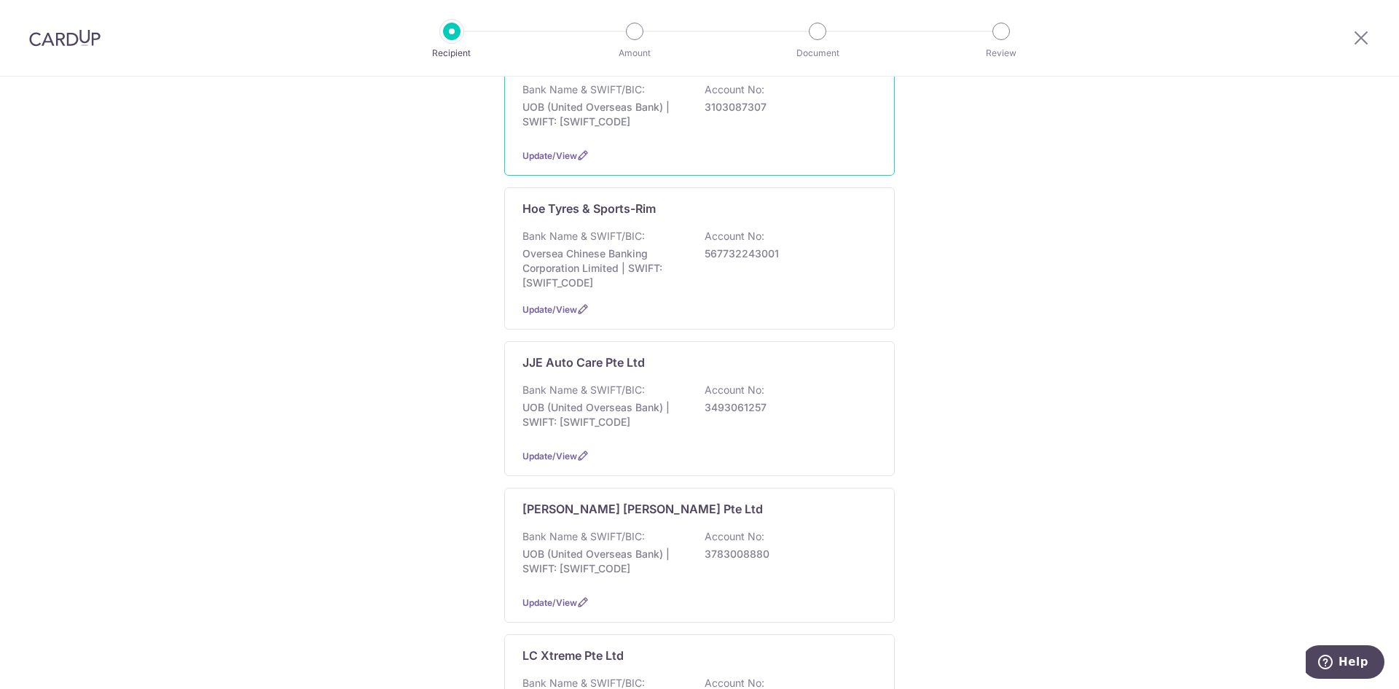
scroll to position [1457, 0]
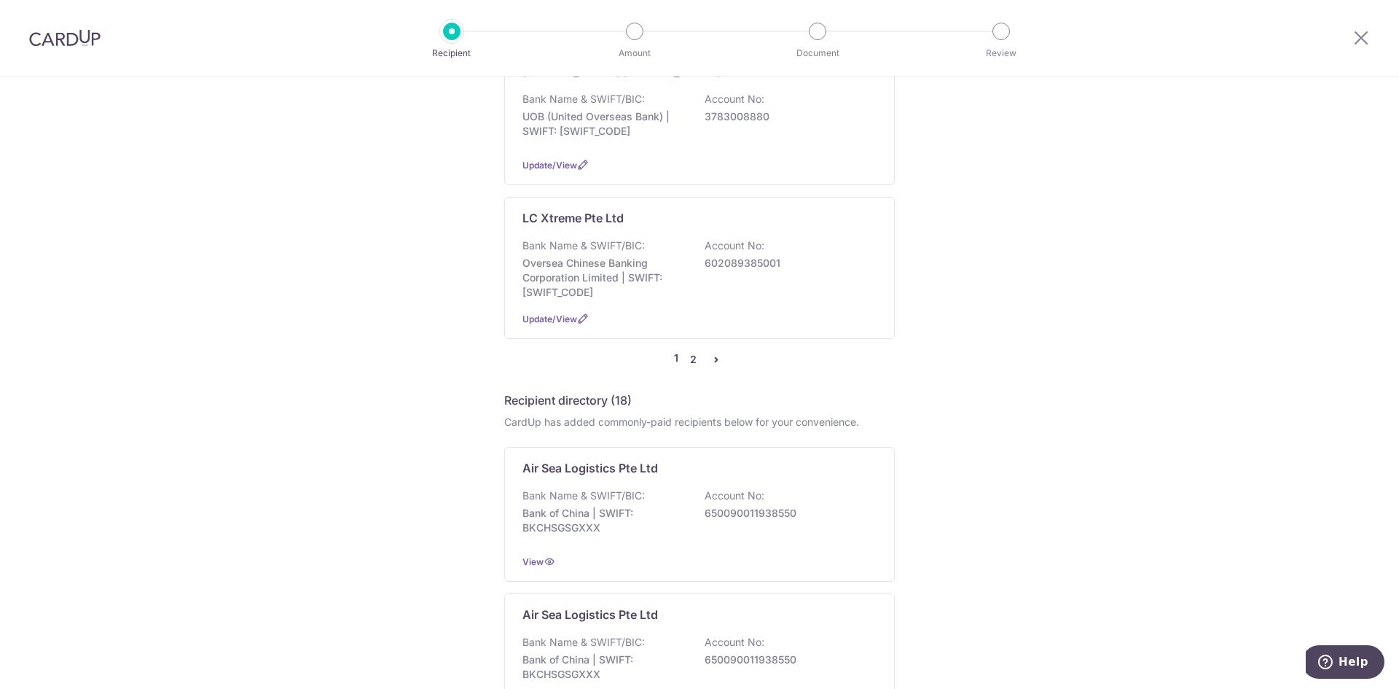
click at [692, 350] on link "2" at bounding box center [692, 358] width 17 height 17
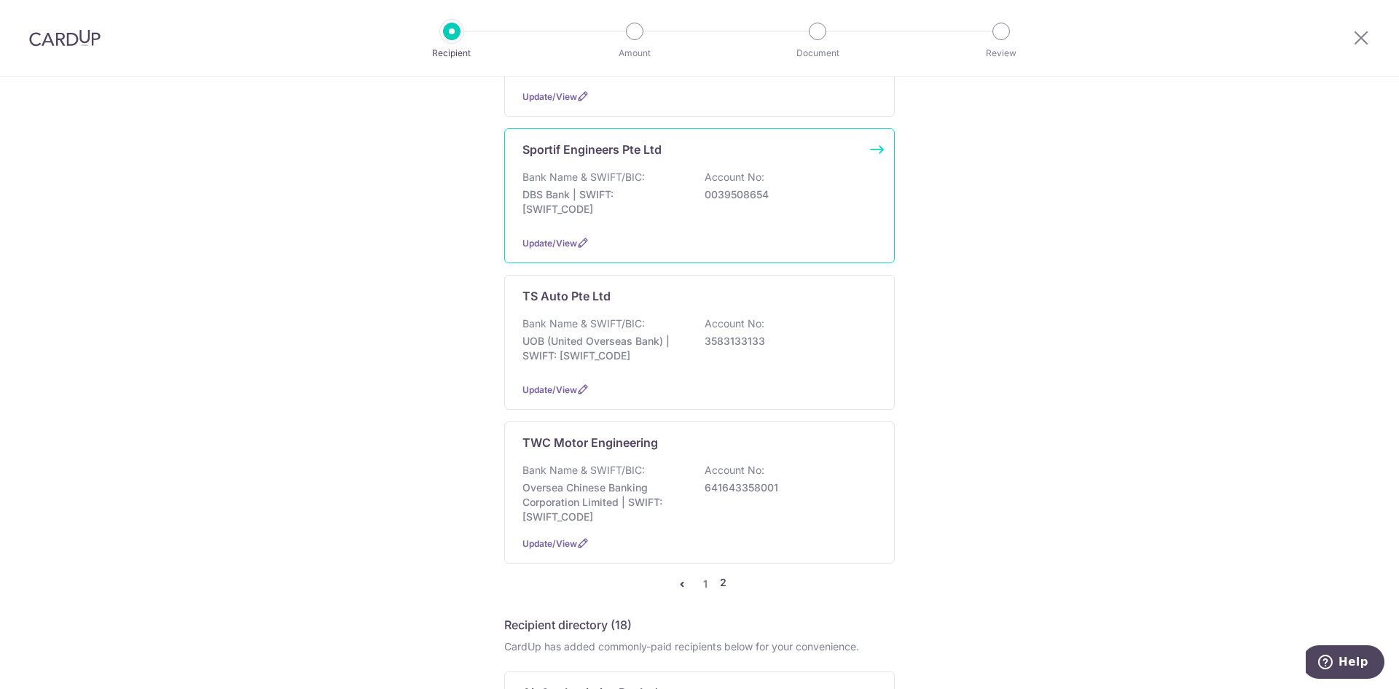
scroll to position [656, 0]
click at [764, 332] on p "3583133133" at bounding box center [786, 339] width 163 height 15
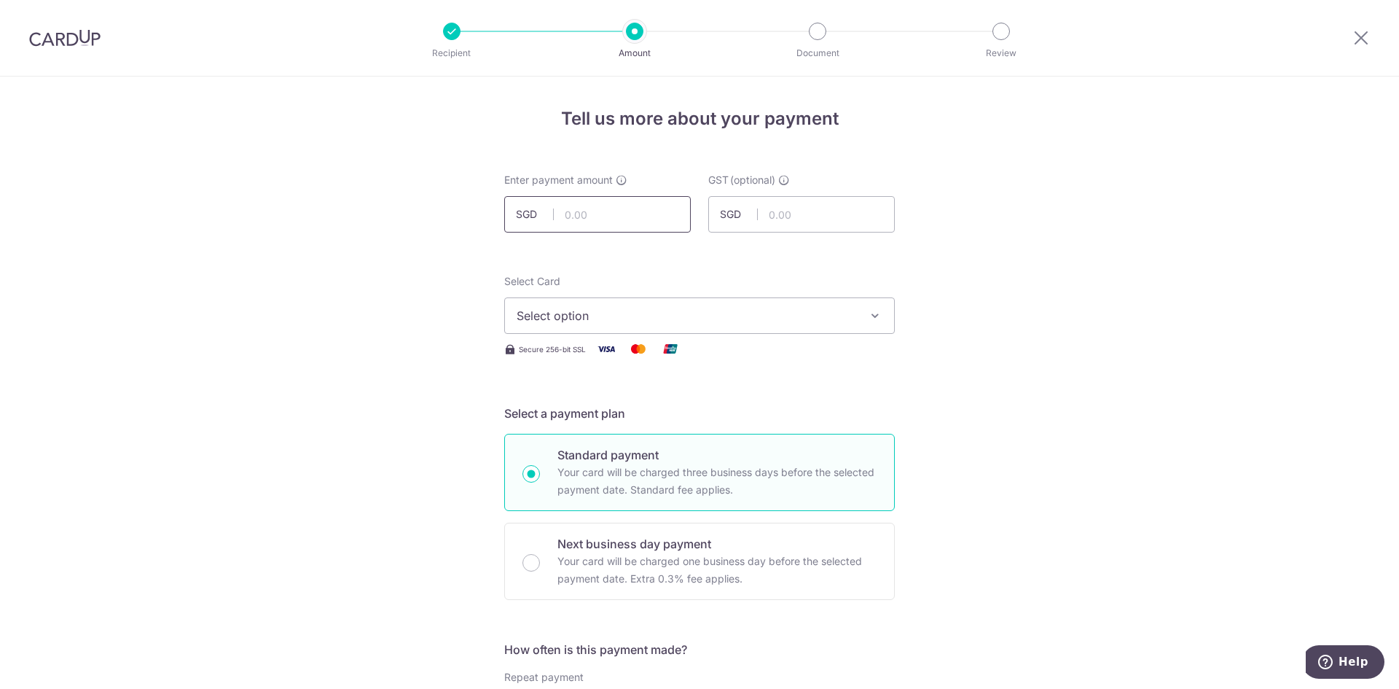
click at [656, 219] on input "text" at bounding box center [597, 214] width 187 height 36
type input "906.00"
click at [771, 316] on span "Select option" at bounding box center [687, 315] width 340 height 17
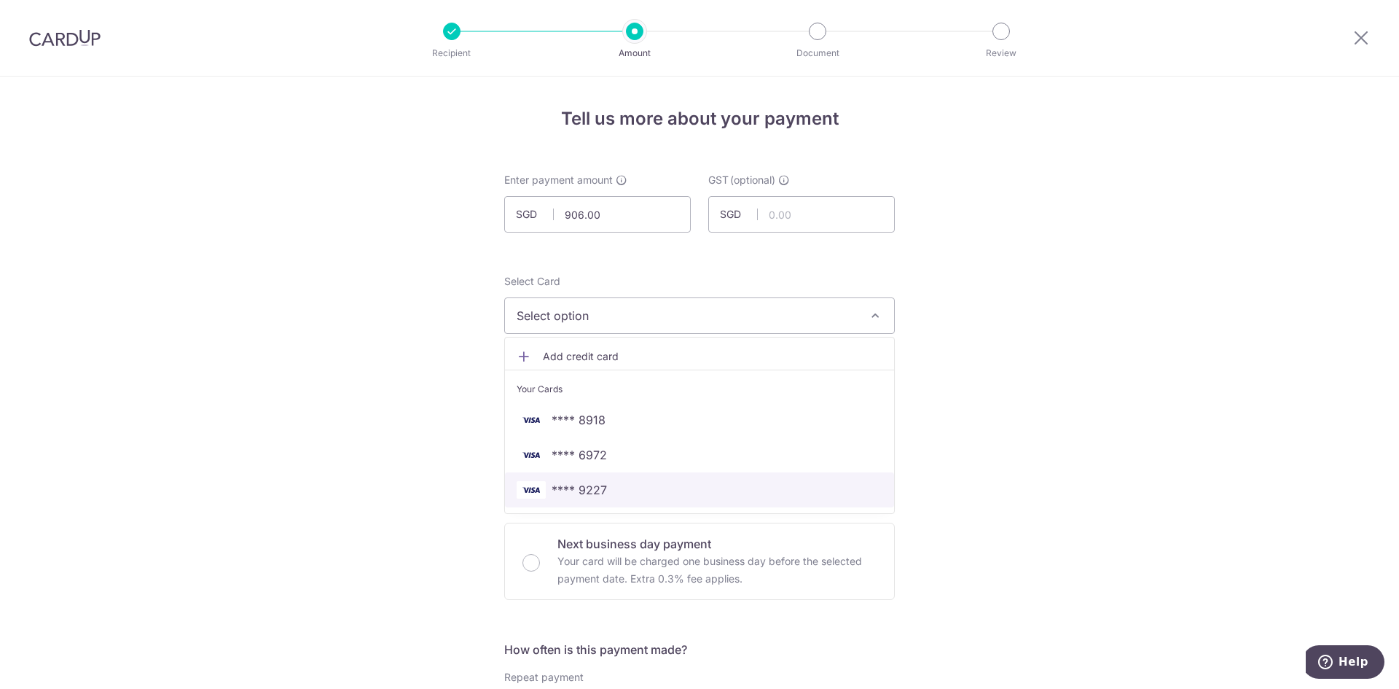
click at [586, 490] on span "**** 9227" at bounding box center [579, 489] width 55 height 17
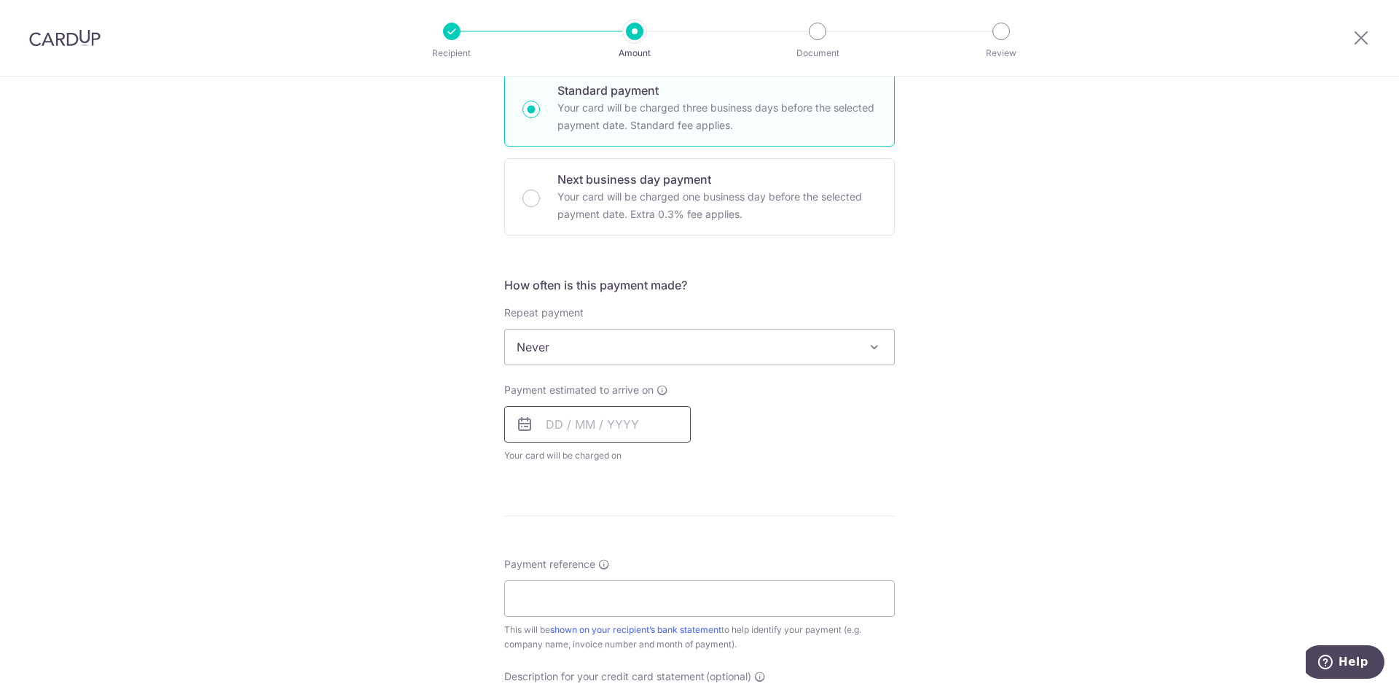
click at [615, 431] on input "text" at bounding box center [597, 424] width 187 height 36
click at [561, 585] on link "15" at bounding box center [563, 585] width 23 height 23
type input "[DATE]"
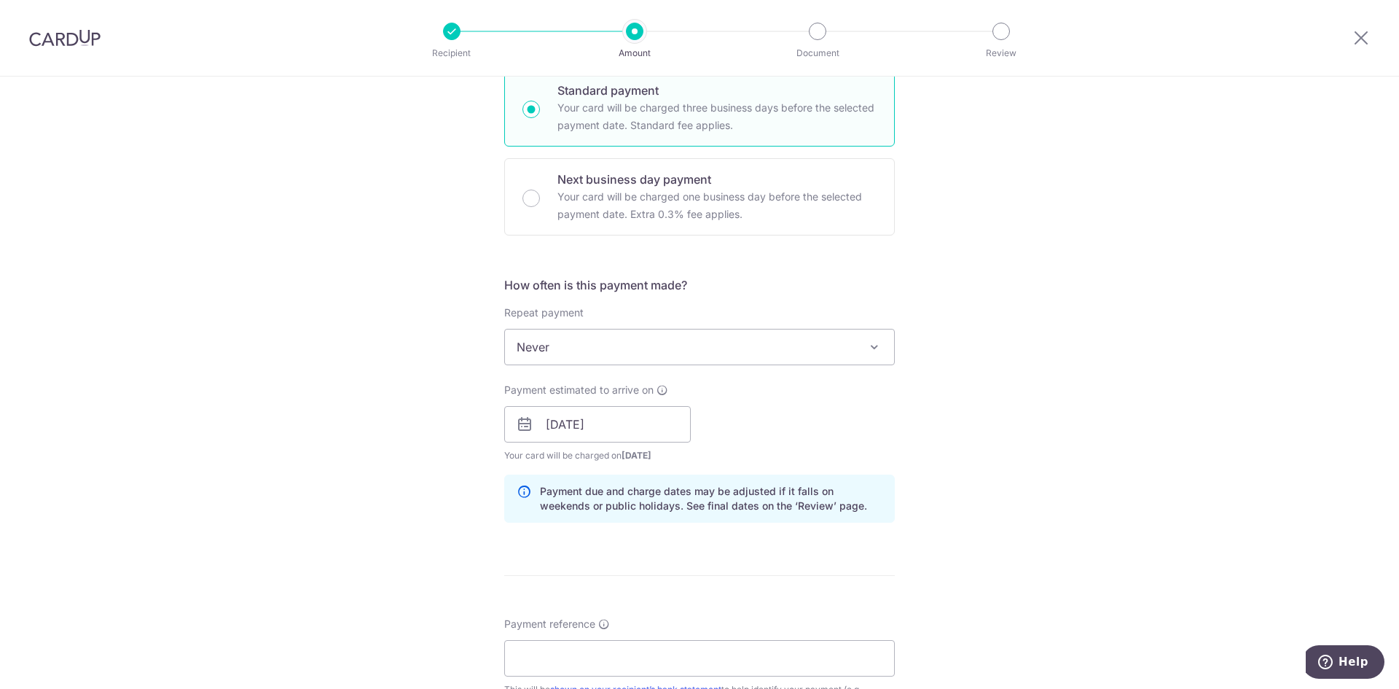
click at [832, 474] on div "Payment due and charge dates may be adjusted if it falls on weekends or public …" at bounding box center [699, 498] width 391 height 48
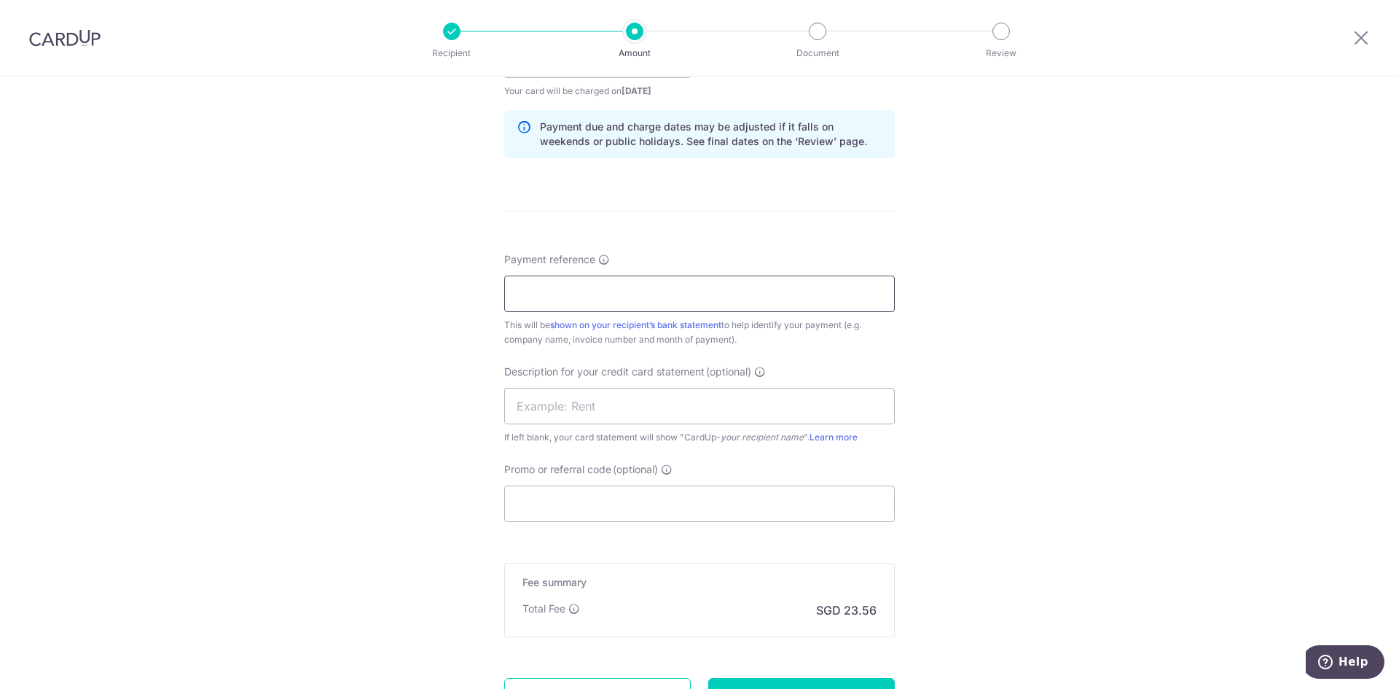
click at [630, 287] on input "Payment reference" at bounding box center [699, 293] width 391 height 36
type input "i"
drag, startPoint x: 533, startPoint y: 296, endPoint x: 466, endPoint y: 295, distance: 67.0
click at [466, 295] on div "Tell us more about your payment Enter payment amount SGD 906.00 906.00 GST (opt…" at bounding box center [699, 86] width 1399 height 1476
click at [732, 292] on input "5945 6009 6011 6053 6047 6041 6" at bounding box center [699, 293] width 391 height 36
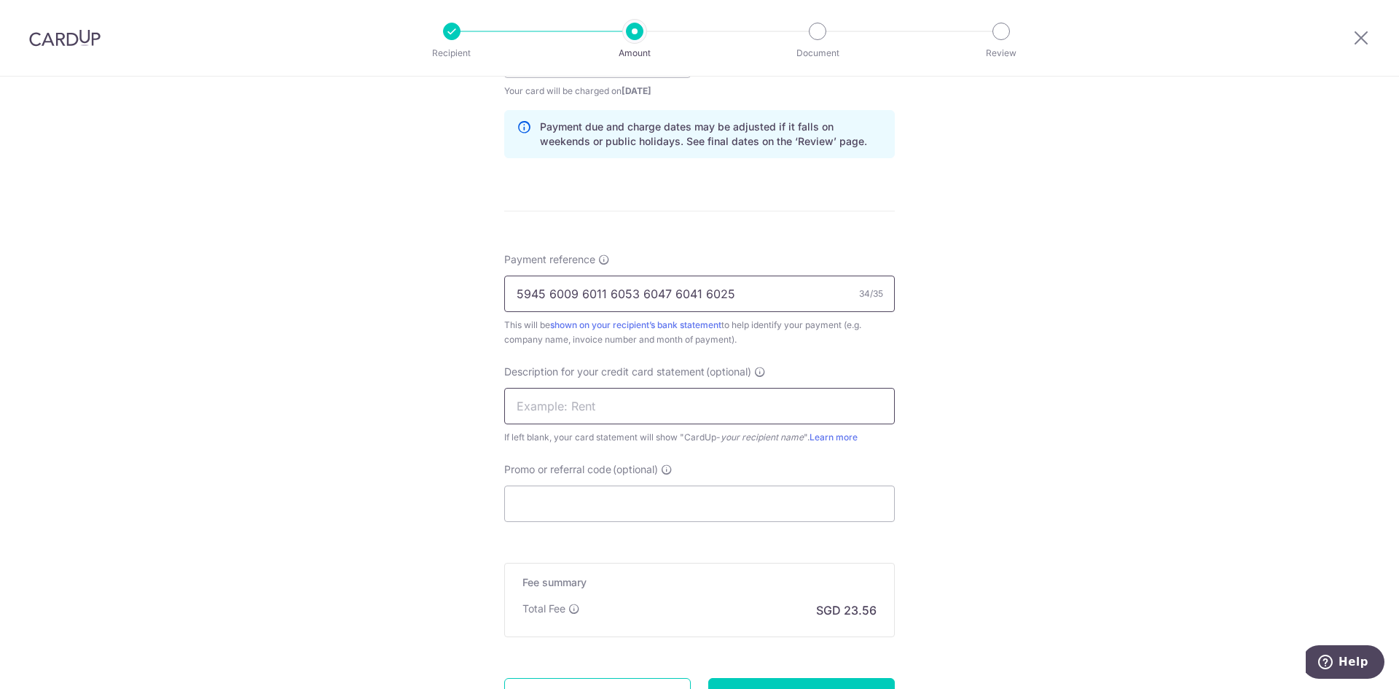
type input "5945 6009 6011 6053 6047 6041 6025"
click at [709, 410] on input "text" at bounding box center [699, 406] width 391 height 36
type input "168MTL 0535"
click at [656, 494] on input "Promo or referral code (optional)" at bounding box center [699, 503] width 391 height 36
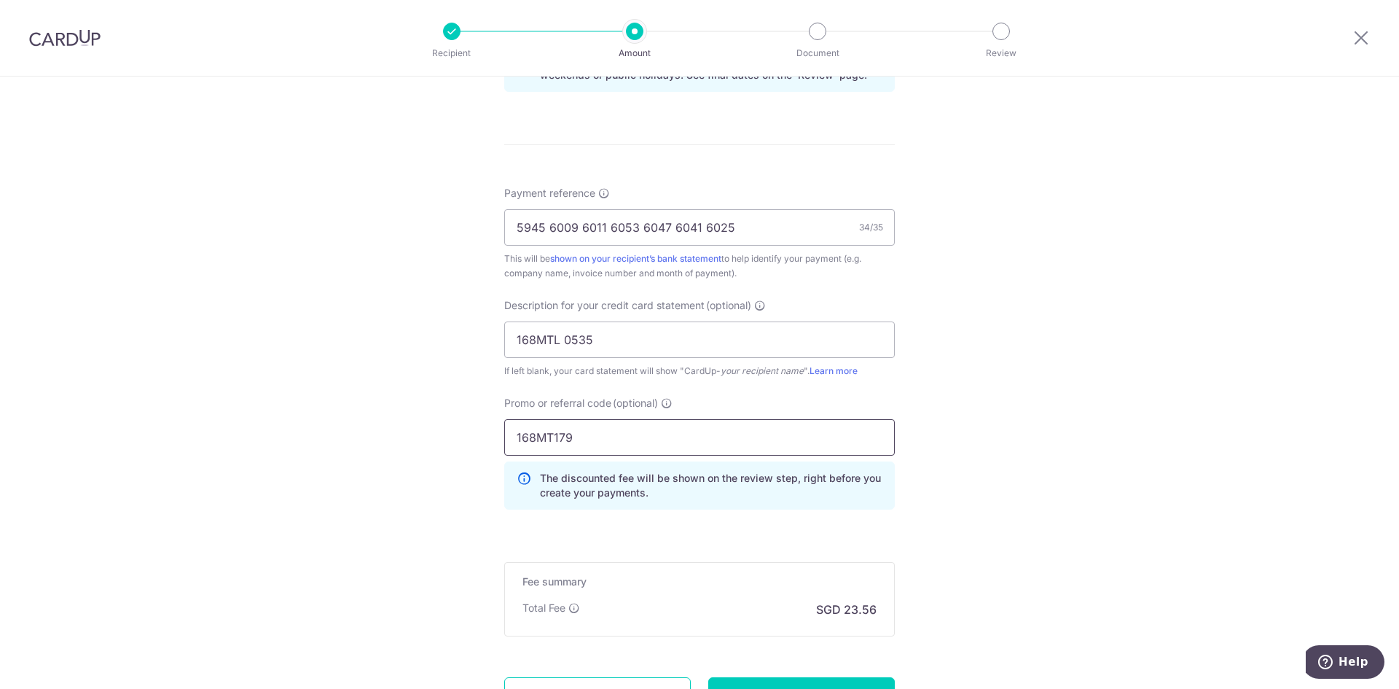
scroll to position [929, 0]
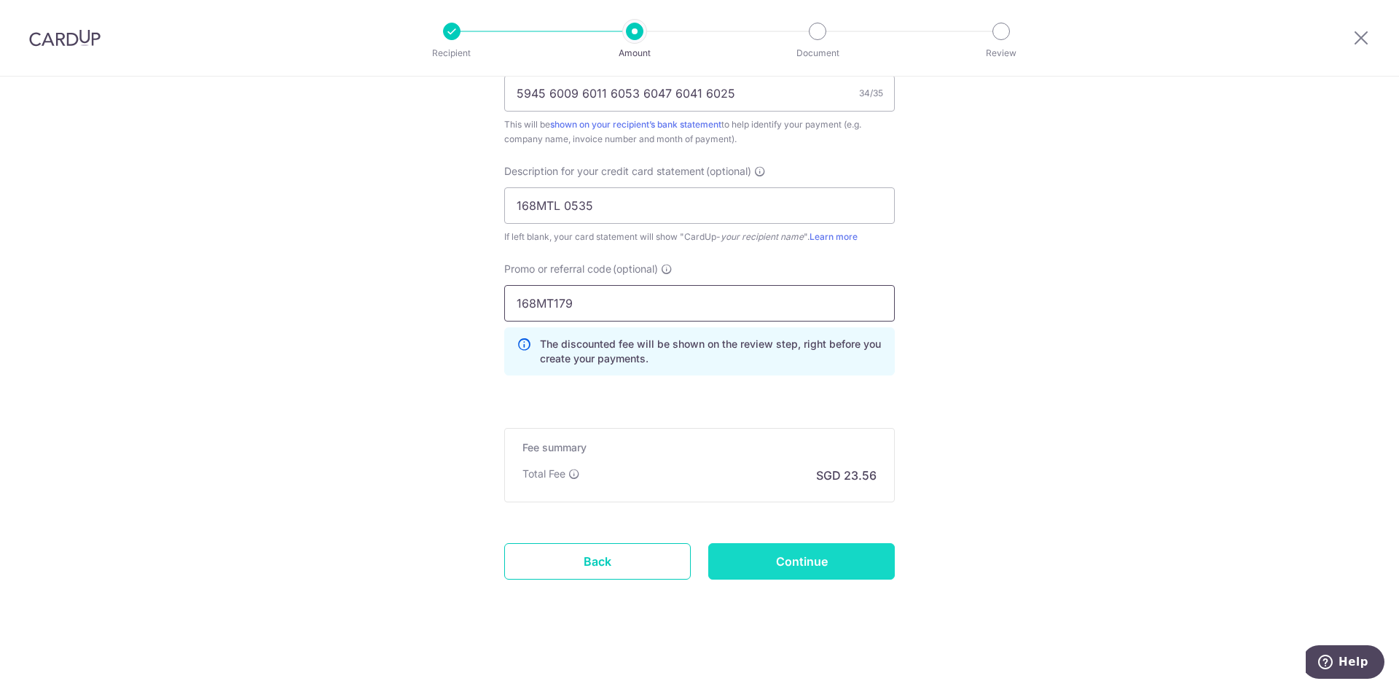
type input "168MT179"
click at [840, 560] on input "Continue" at bounding box center [801, 561] width 187 height 36
type input "Create Schedule"
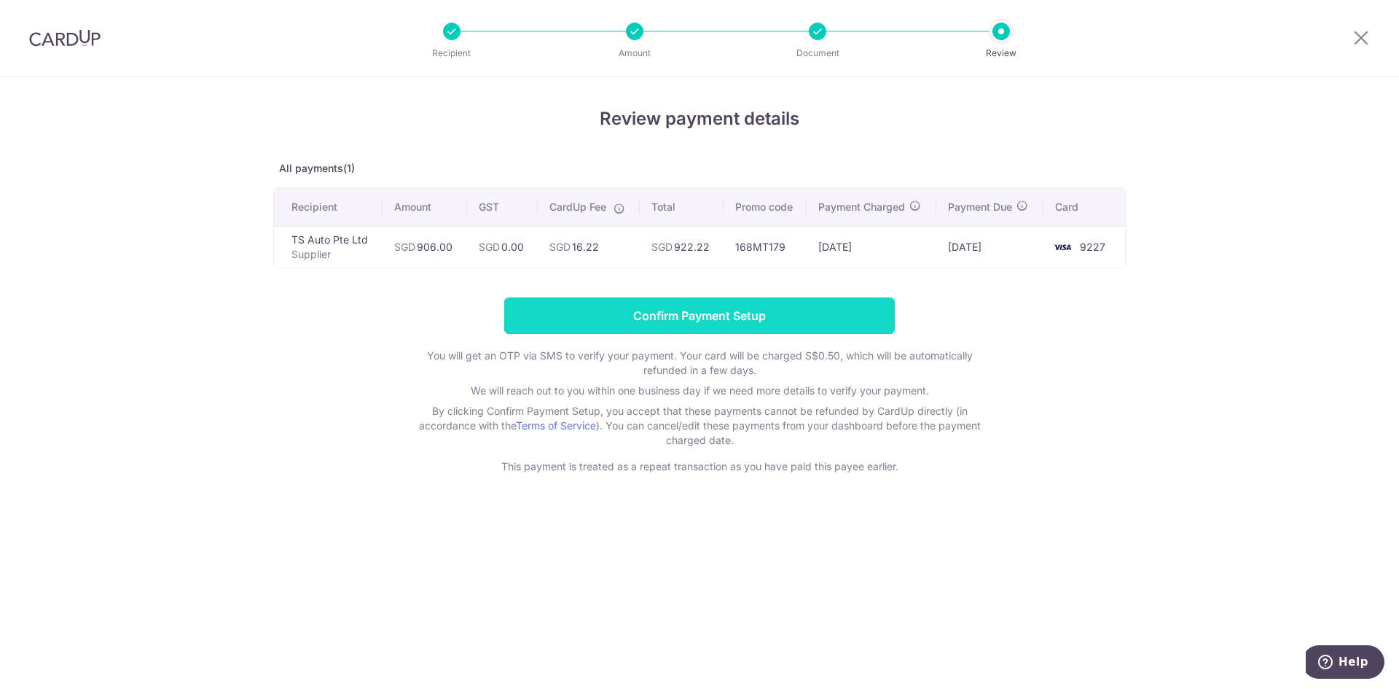
click at [667, 309] on input "Confirm Payment Setup" at bounding box center [699, 315] width 391 height 36
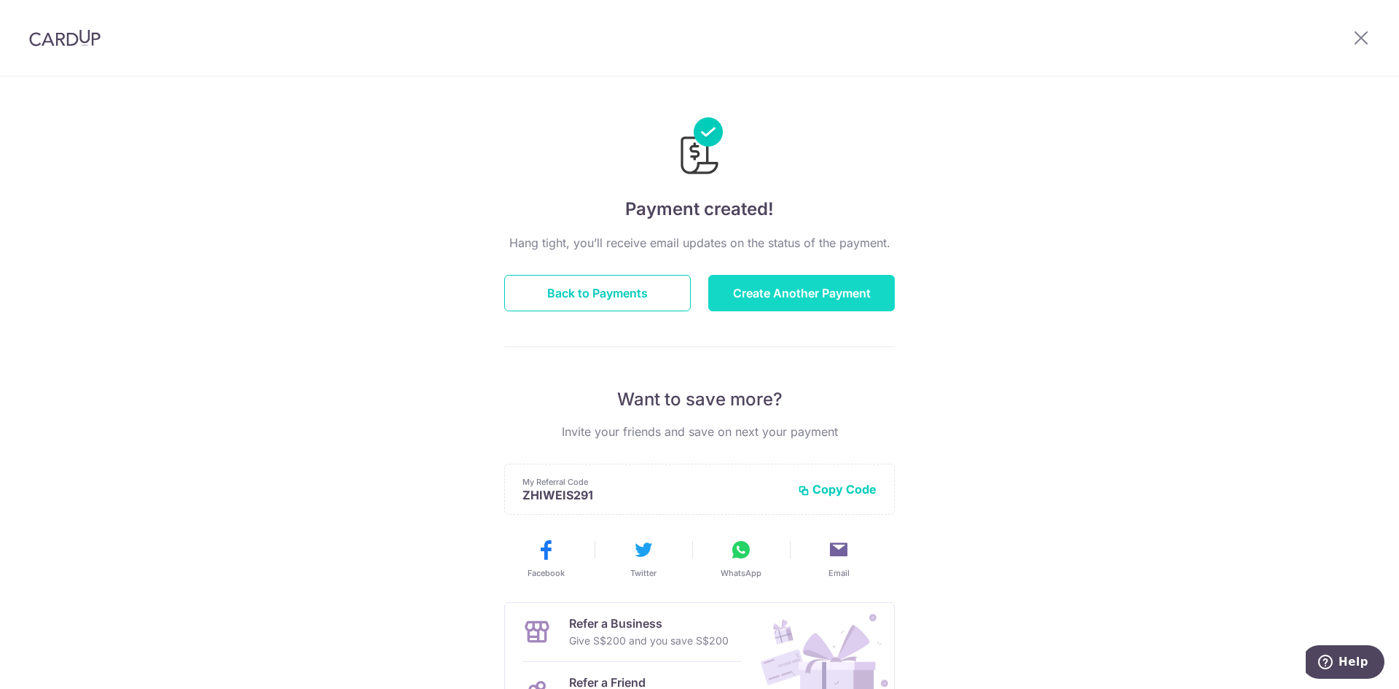
click at [813, 283] on button "Create Another Payment" at bounding box center [801, 293] width 187 height 36
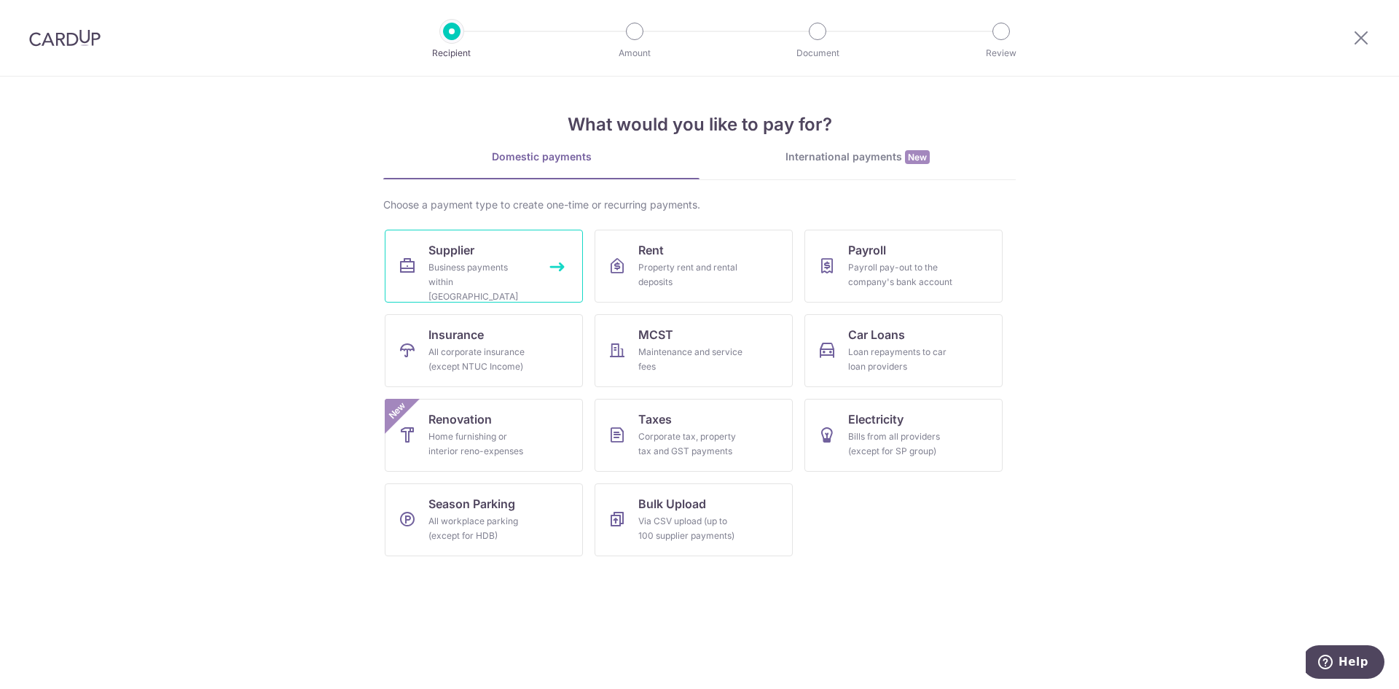
click at [525, 279] on div "Business payments within [GEOGRAPHIC_DATA]" at bounding box center [480, 282] width 105 height 44
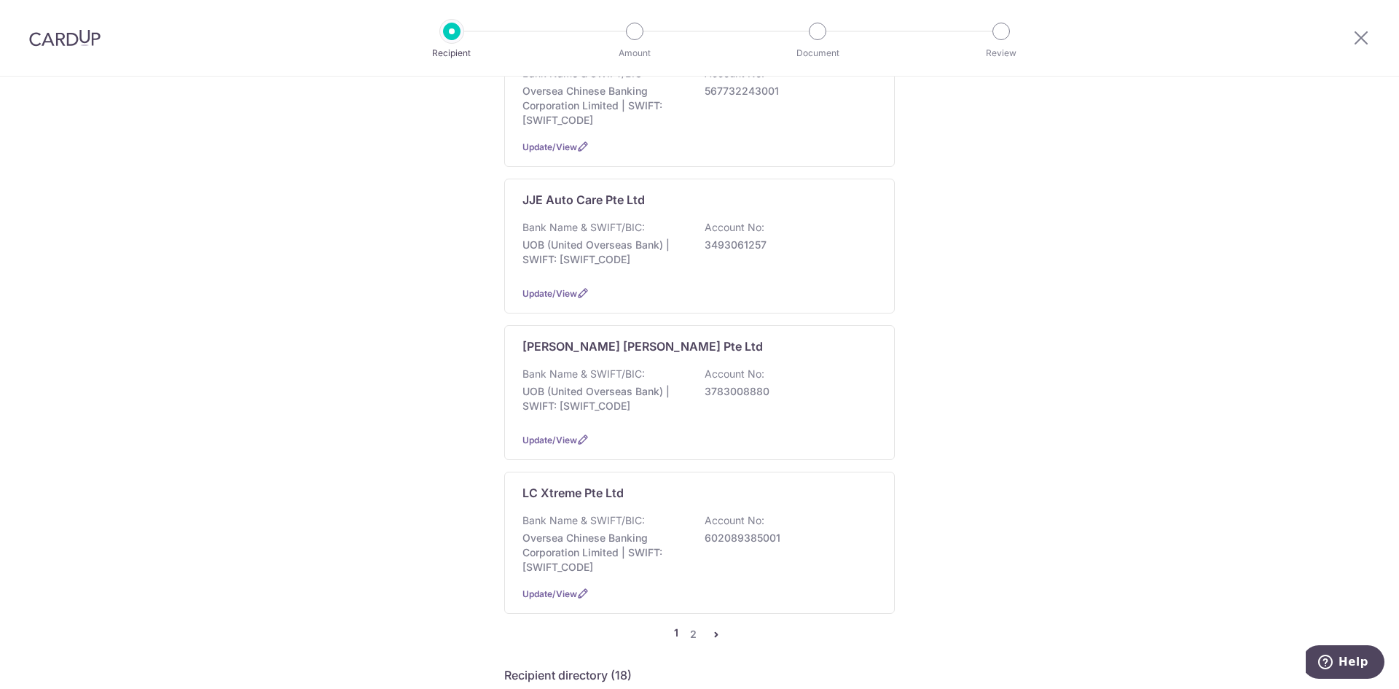
scroll to position [1312, 0]
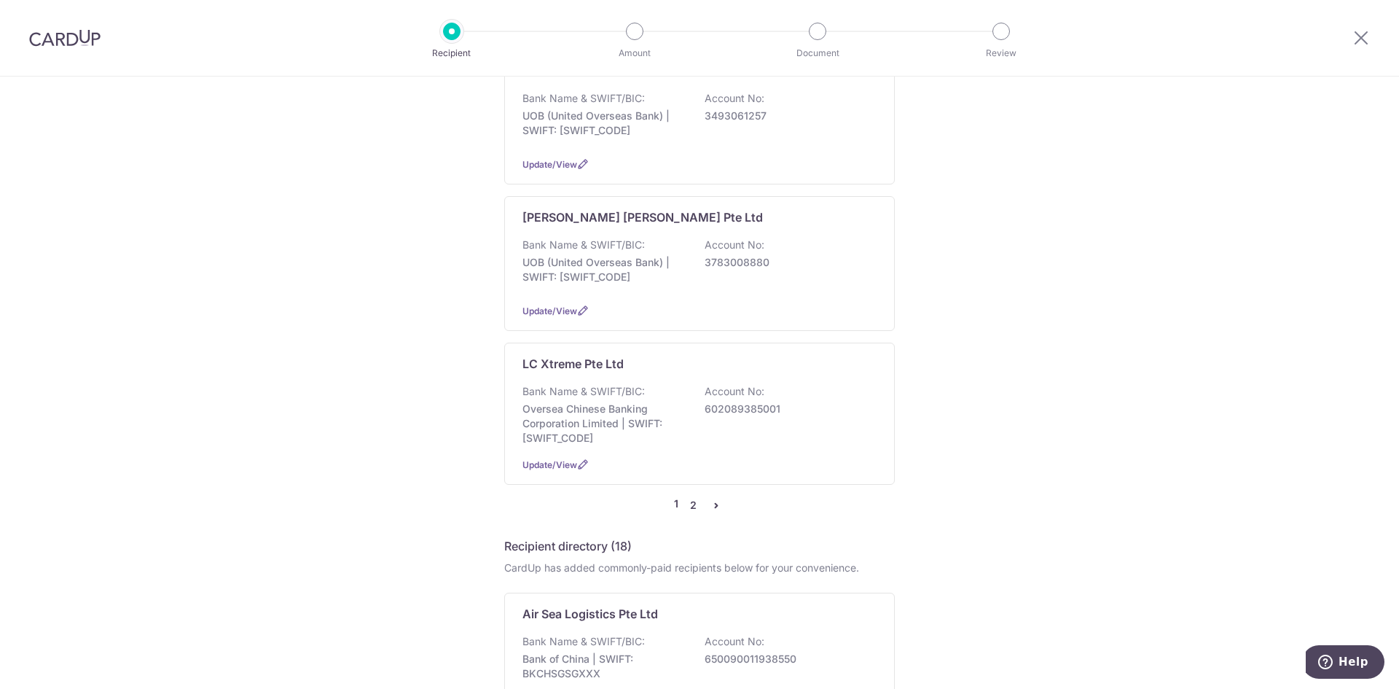
click at [684, 496] on link "2" at bounding box center [692, 504] width 17 height 17
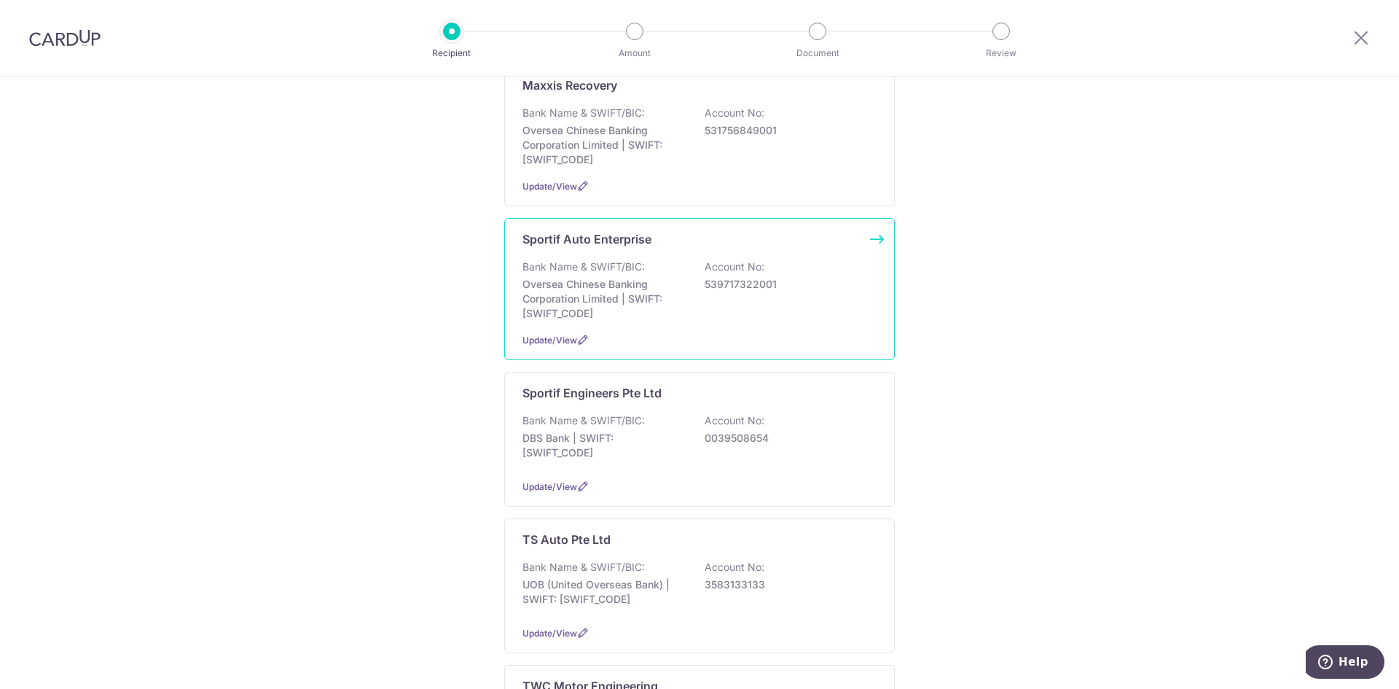
scroll to position [510, 0]
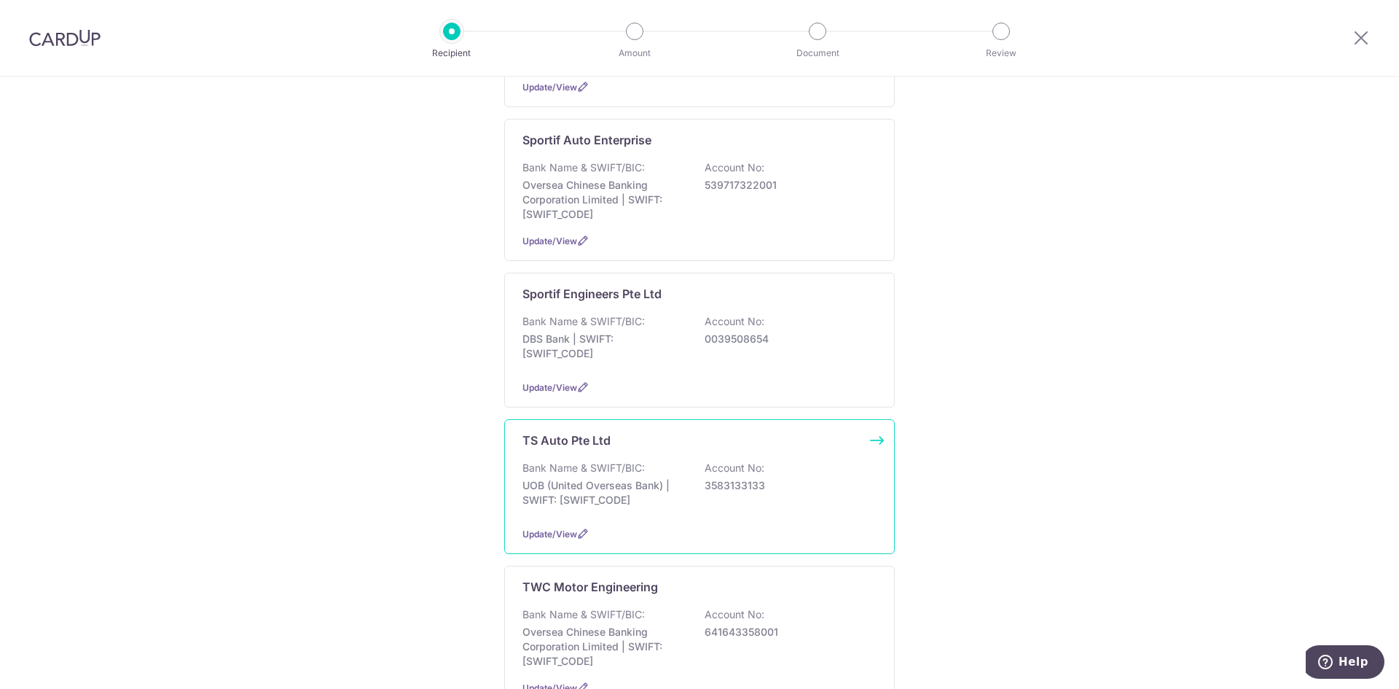
click at [672, 461] on div "Bank Name & SWIFT/BIC: UOB (United Overseas Bank) | SWIFT: [SWIFT_CODE] Account…" at bounding box center [699, 488] width 354 height 54
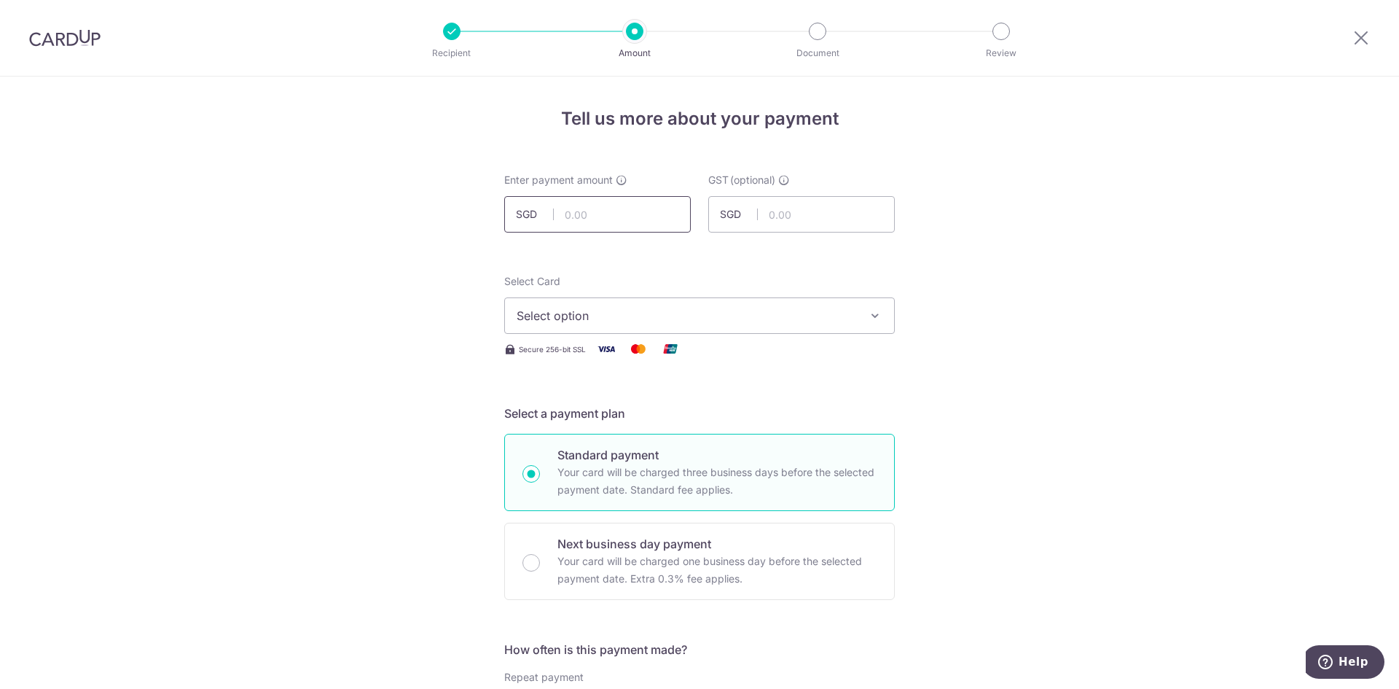
click at [639, 207] on input "text" at bounding box center [597, 214] width 187 height 36
type input "910.00"
drag, startPoint x: 818, startPoint y: 369, endPoint x: 815, endPoint y: 359, distance: 9.9
click at [804, 318] on span "Select option" at bounding box center [687, 315] width 340 height 17
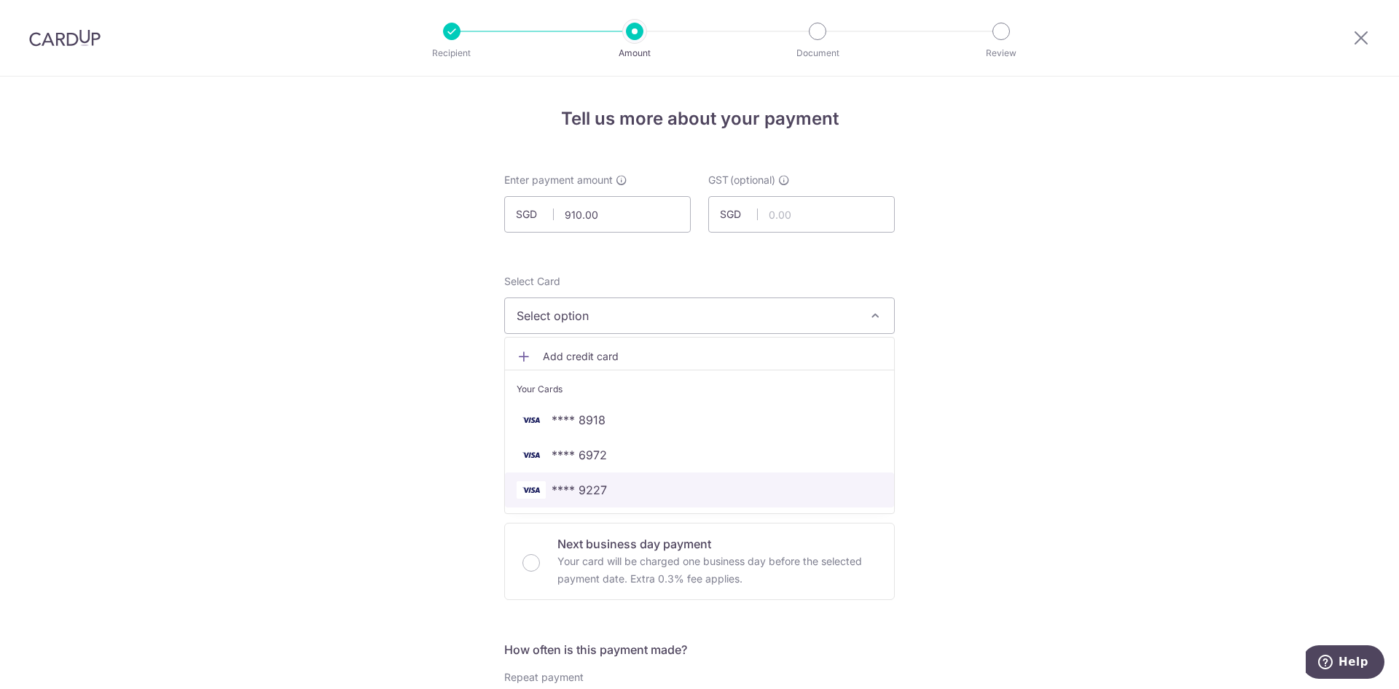
click at [611, 487] on span "**** 9227" at bounding box center [700, 489] width 366 height 17
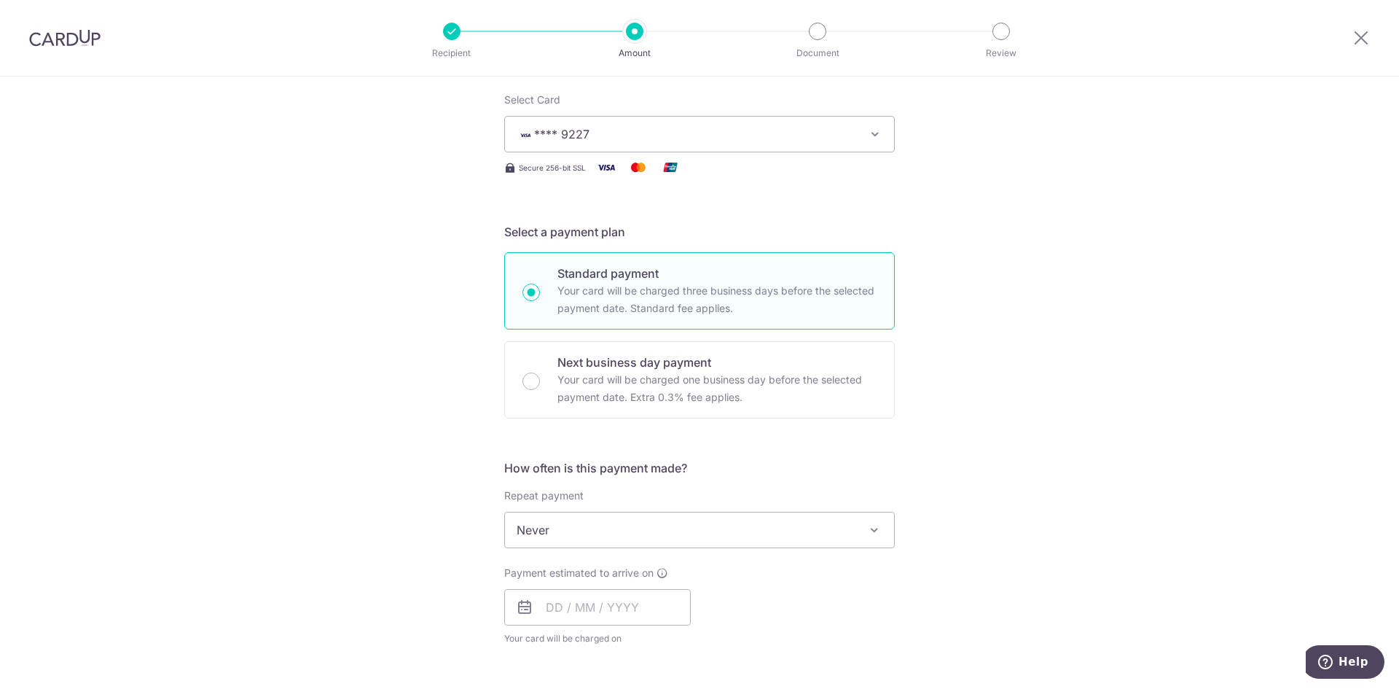
scroll to position [291, 0]
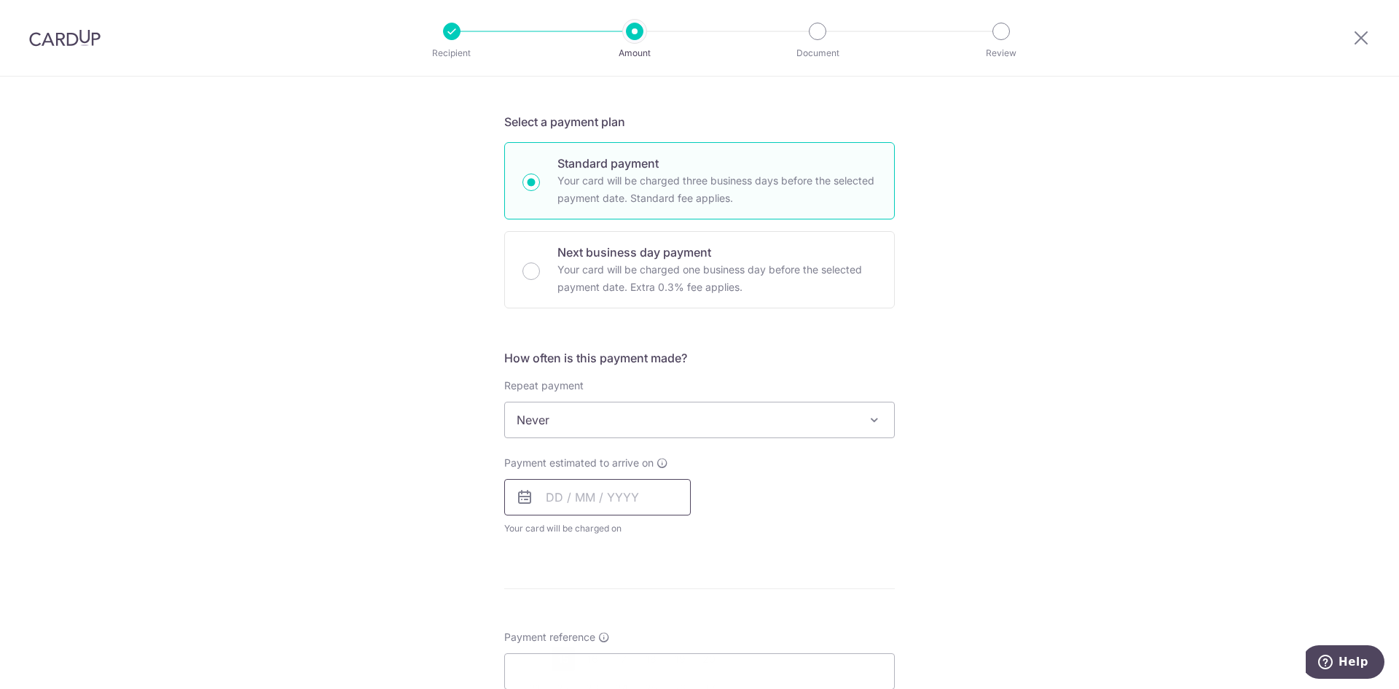
click at [634, 495] on input "text" at bounding box center [597, 497] width 187 height 36
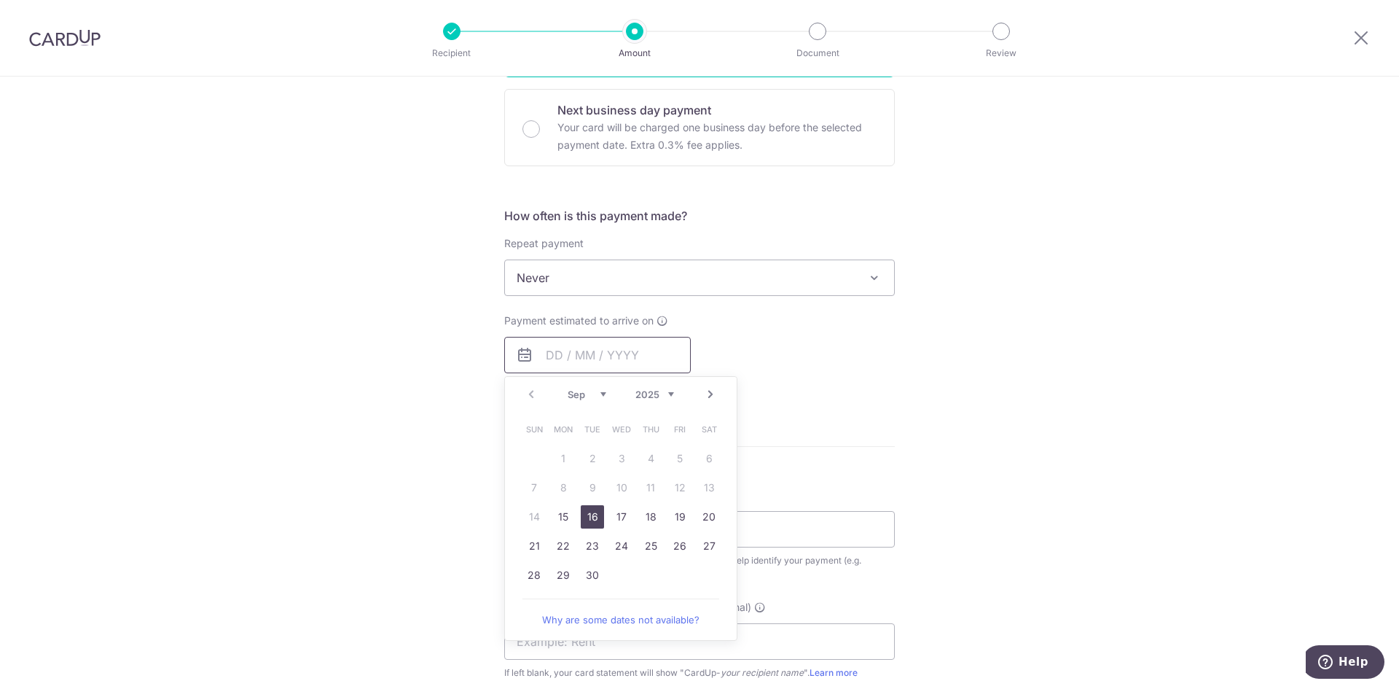
scroll to position [437, 0]
click at [557, 512] on link "15" at bounding box center [563, 512] width 23 height 23
type input "15/09/2025"
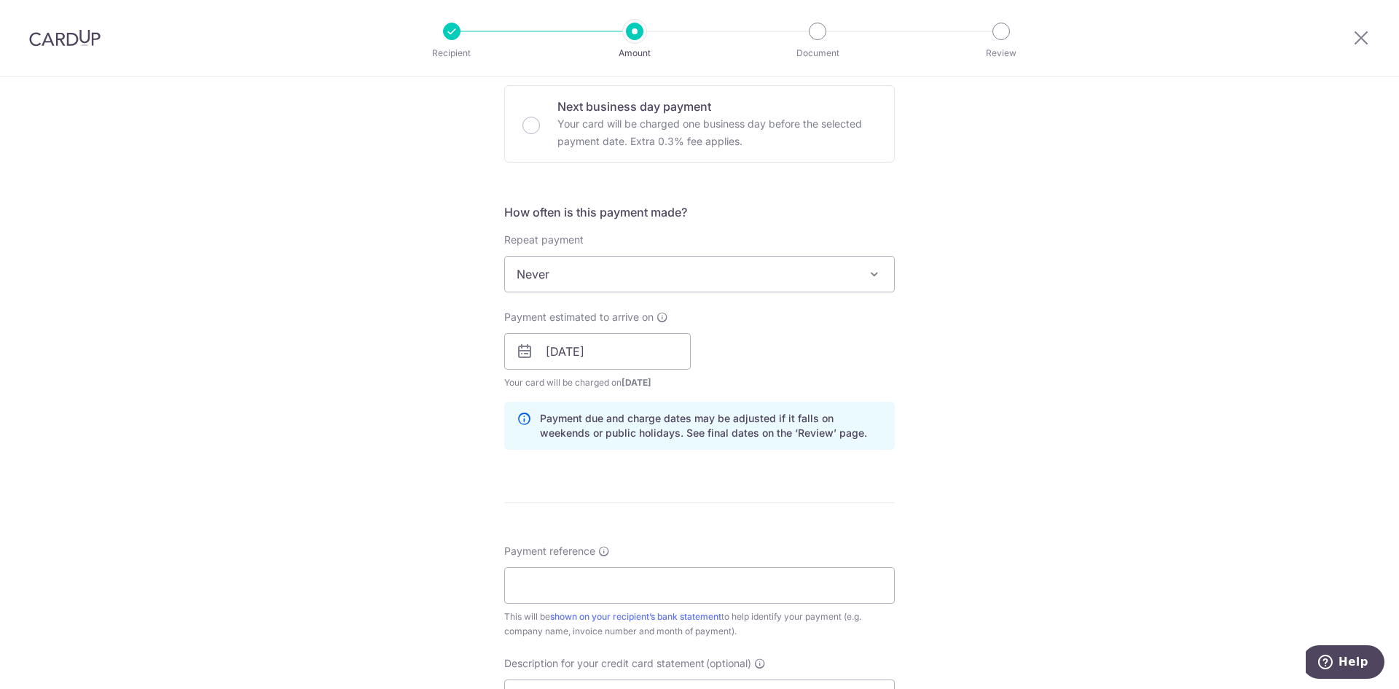
click at [910, 407] on div "Tell us more about your payment Enter payment amount SGD 910.00 910.00 GST (opt…" at bounding box center [699, 377] width 1399 height 1476
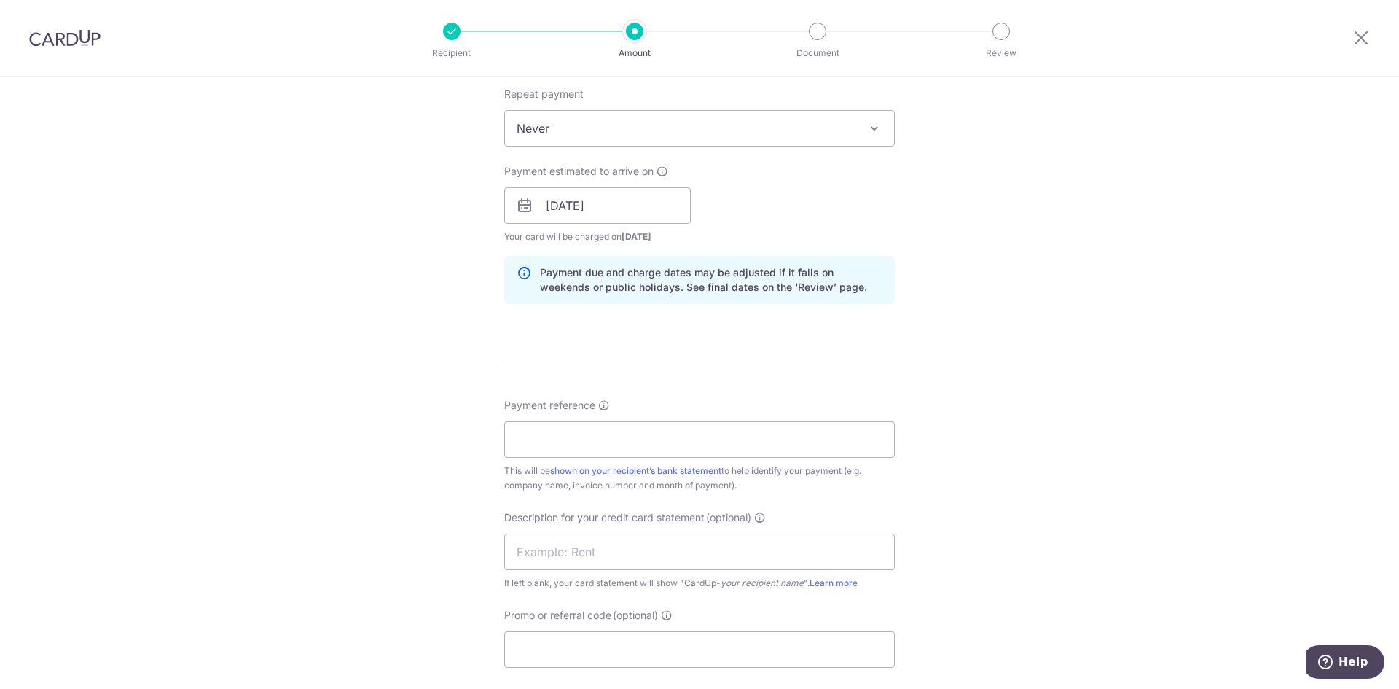
scroll to position [656, 0]
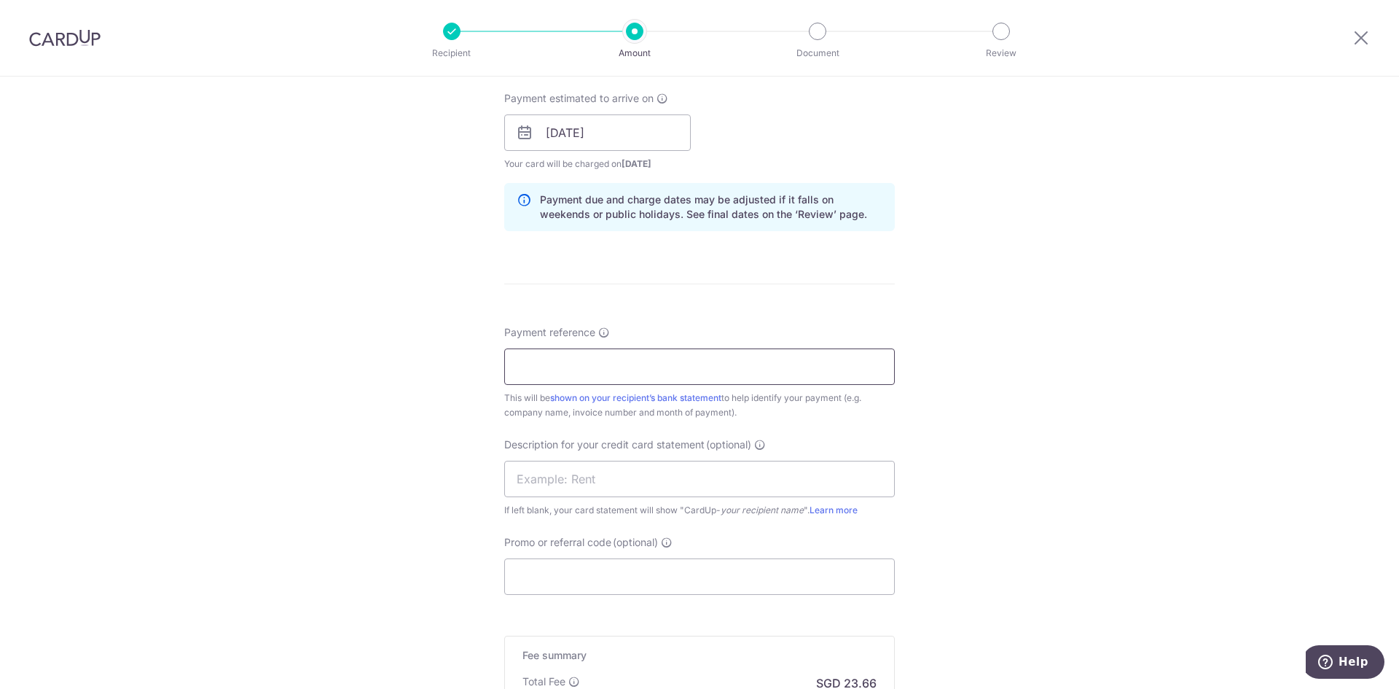
click at [689, 377] on input "Payment reference" at bounding box center [699, 366] width 391 height 36
type input "Inv 5996 6014 6003 6001 5959"
click at [675, 490] on input "text" at bounding box center [699, 479] width 391 height 36
type input "168MTL 0536"
click at [656, 576] on input "Promo or referral code (optional)" at bounding box center [699, 576] width 391 height 36
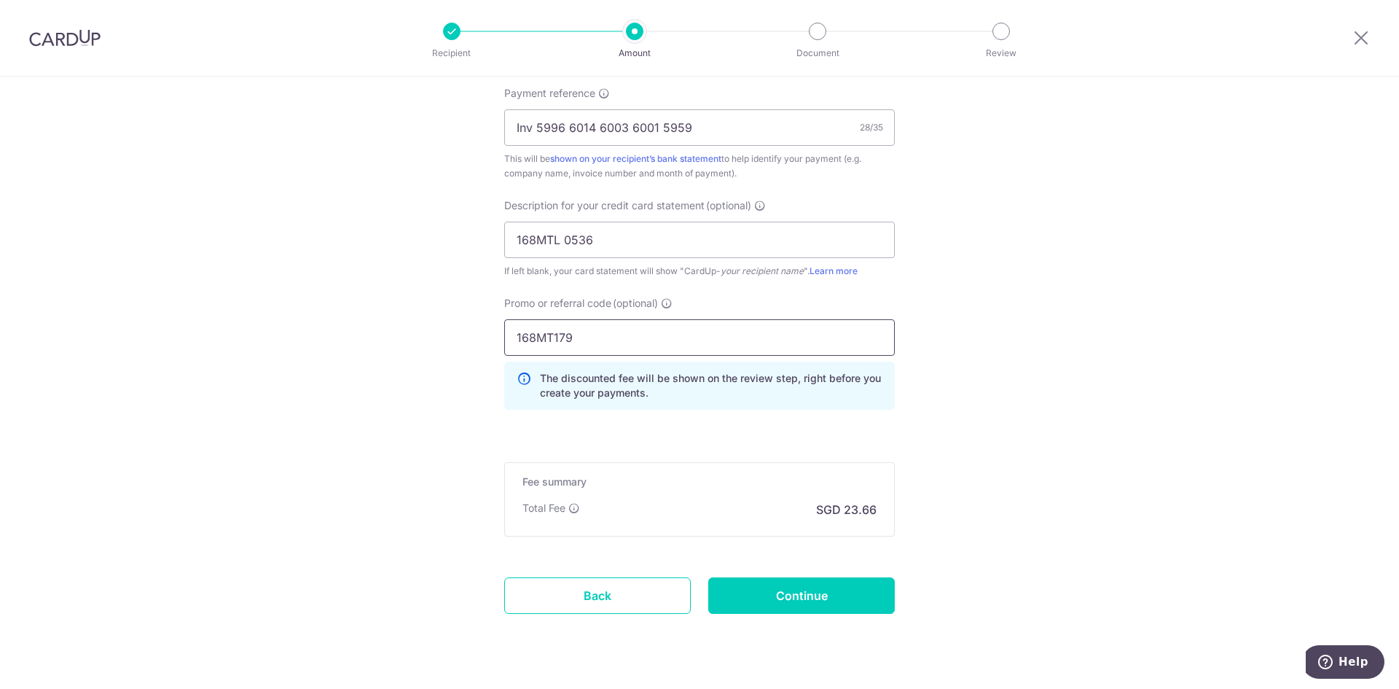
scroll to position [929, 0]
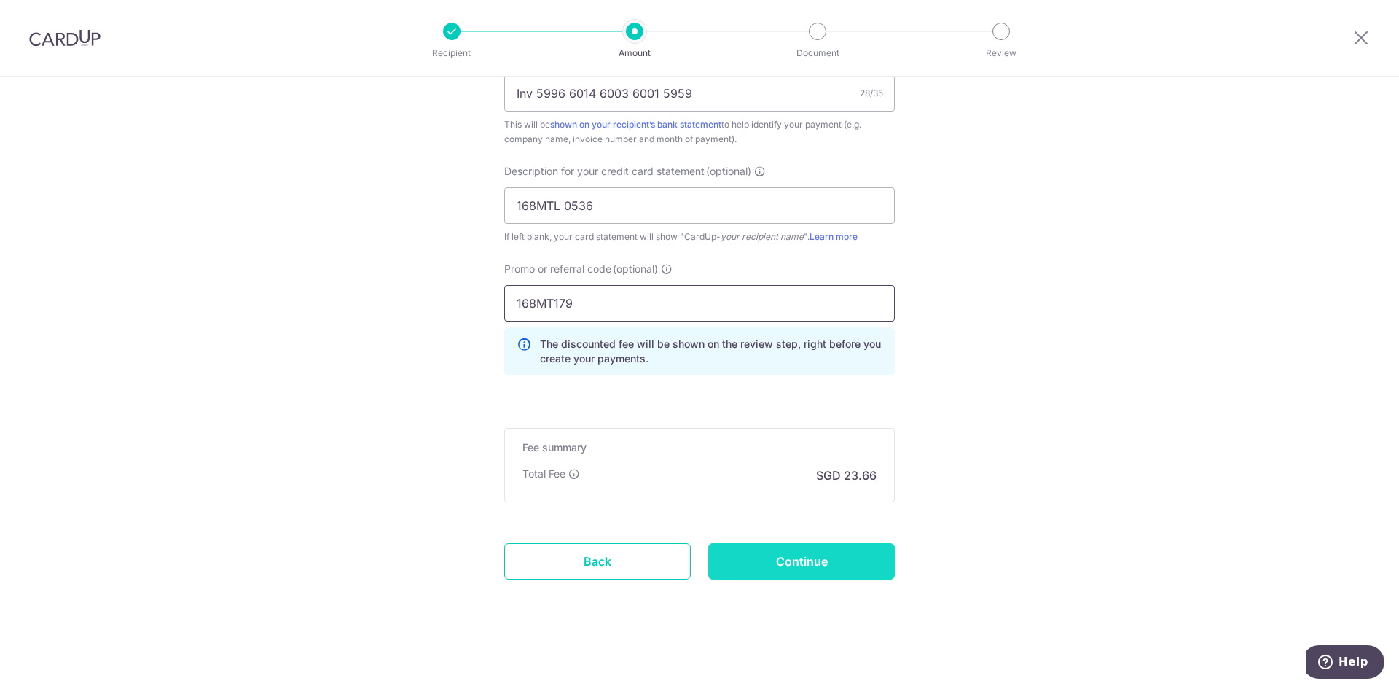
type input "168MT179"
click at [807, 563] on input "Continue" at bounding box center [801, 561] width 187 height 36
type input "Create Schedule"
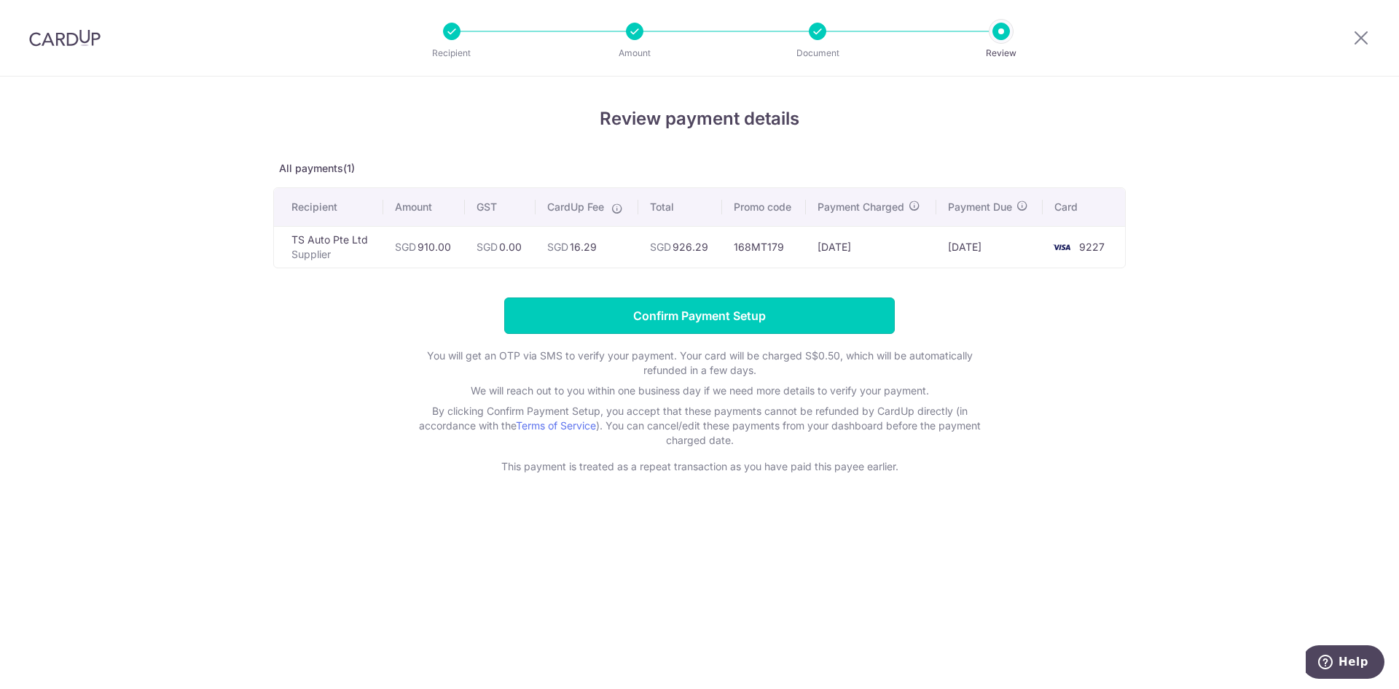
click at [727, 316] on input "Confirm Payment Setup" at bounding box center [699, 315] width 391 height 36
